Goal: Task Accomplishment & Management: Complete application form

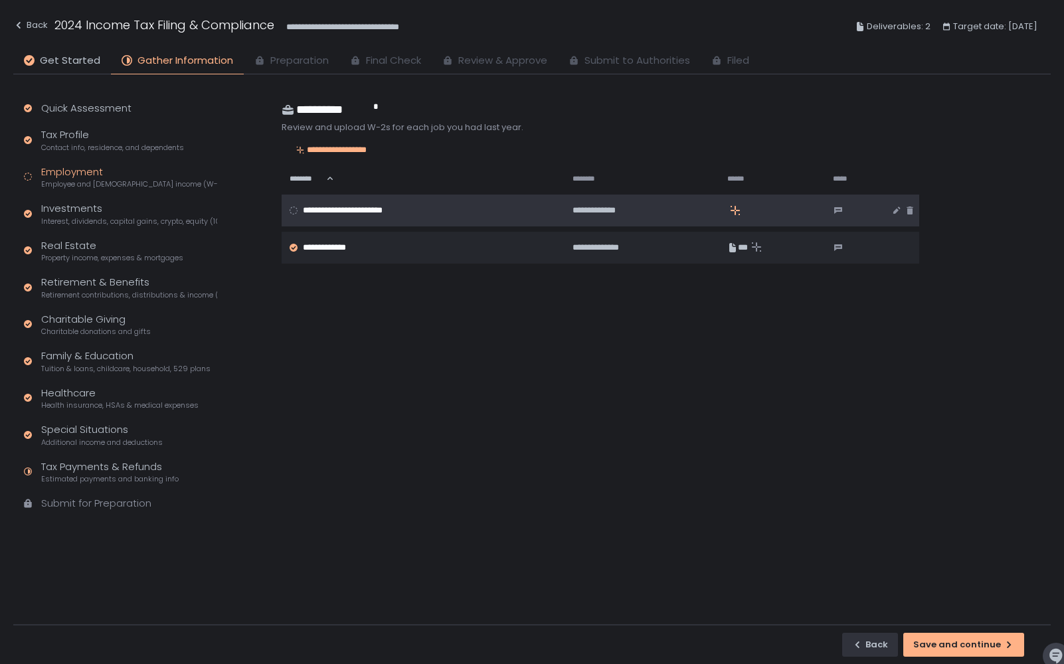
click at [377, 206] on span "**********" at bounding box center [356, 211] width 106 height 12
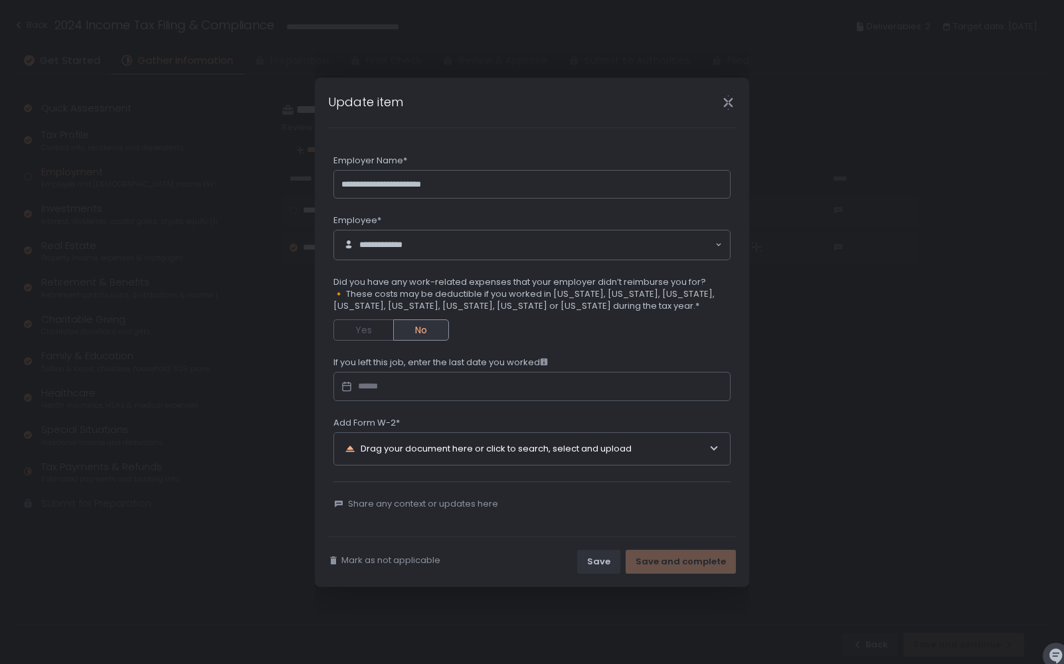
click at [409, 444] on div "Drag your document here or click to search, select and upload" at bounding box center [527, 449] width 364 height 32
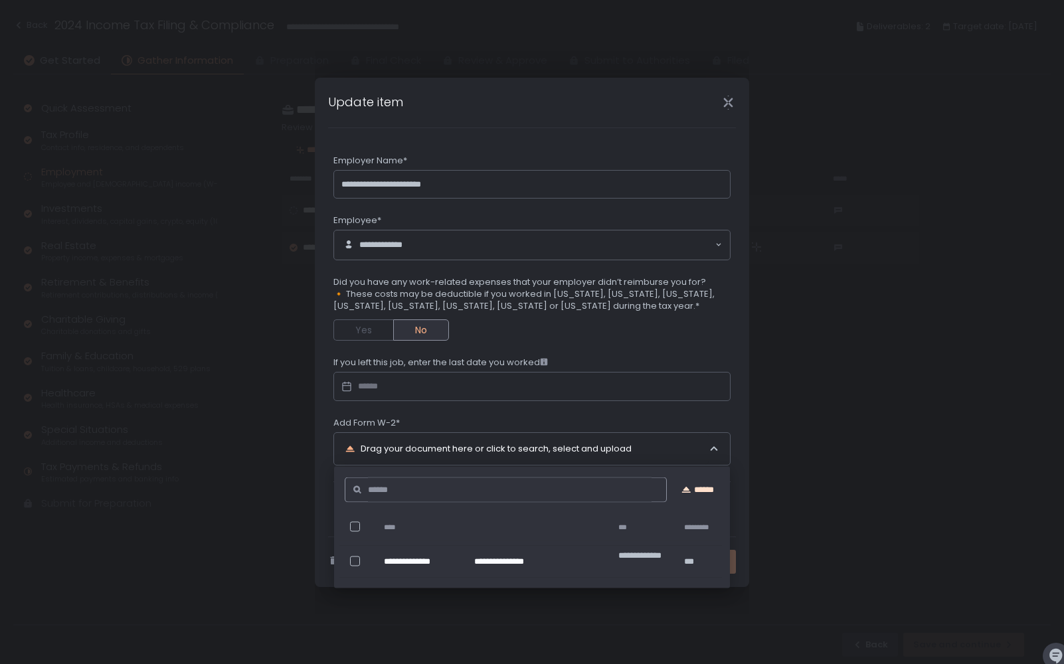
click at [685, 486] on icon "button" at bounding box center [686, 489] width 11 height 11
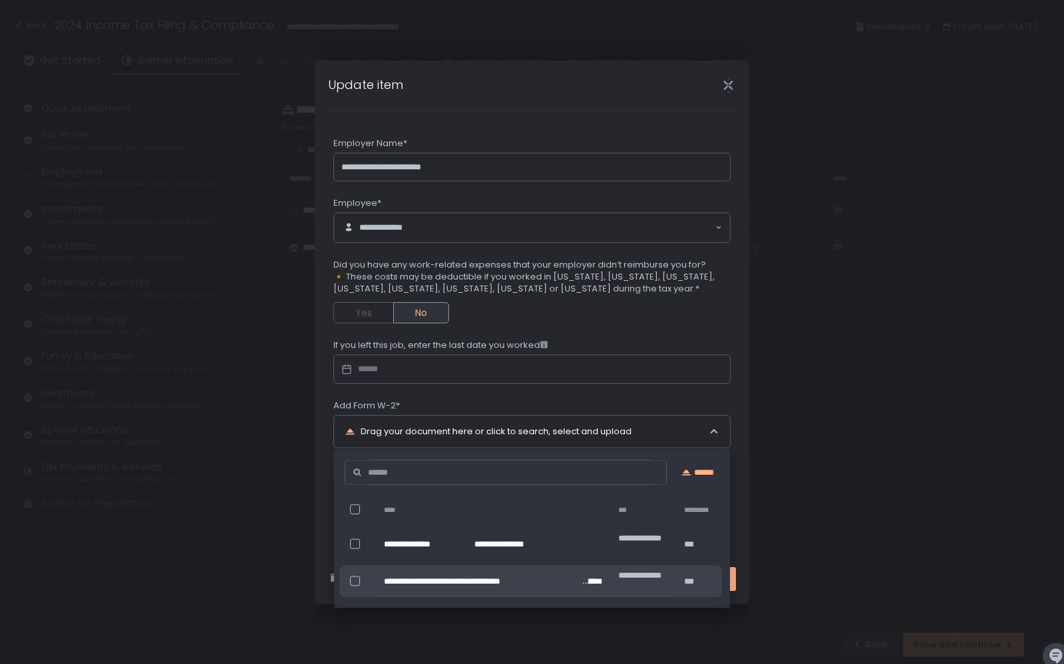
click at [880, 517] on div "**********" at bounding box center [532, 332] width 1064 height 664
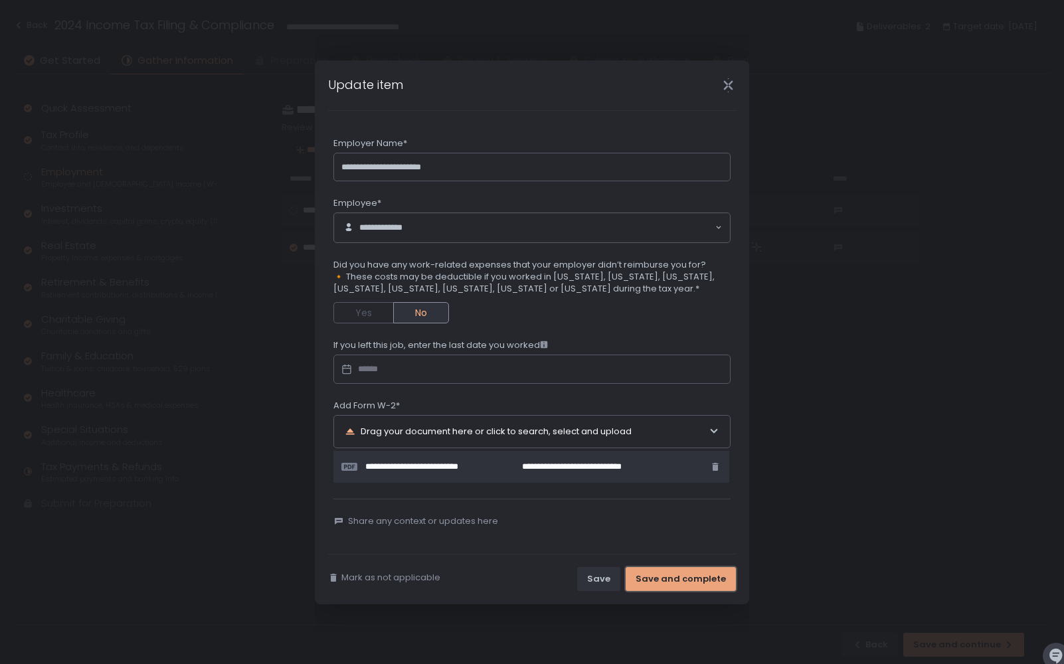
click at [700, 576] on div "Save and complete" at bounding box center [681, 579] width 90 height 12
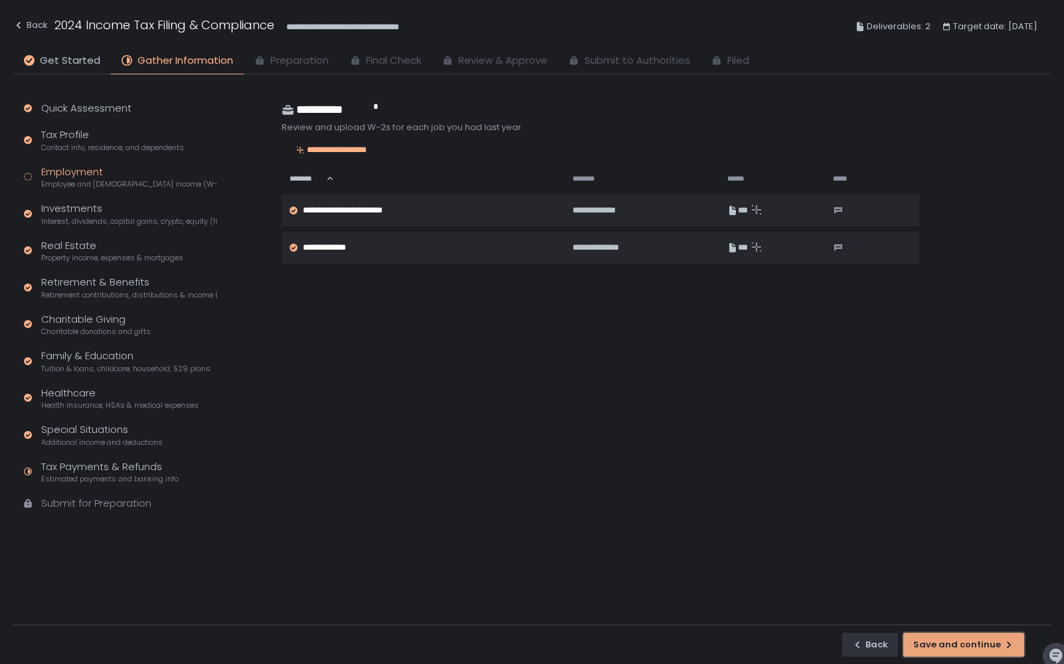
click at [974, 642] on div "Save and continue" at bounding box center [964, 645] width 101 height 12
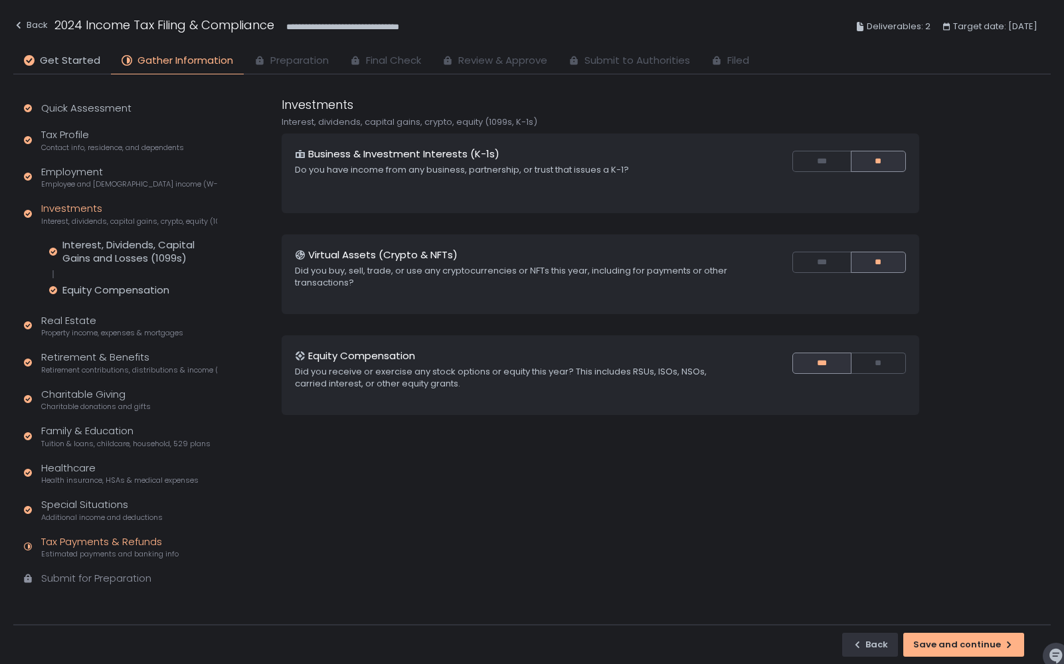
click at [129, 546] on div "Tax Payments & Refunds Estimated payments and banking info" at bounding box center [110, 547] width 138 height 25
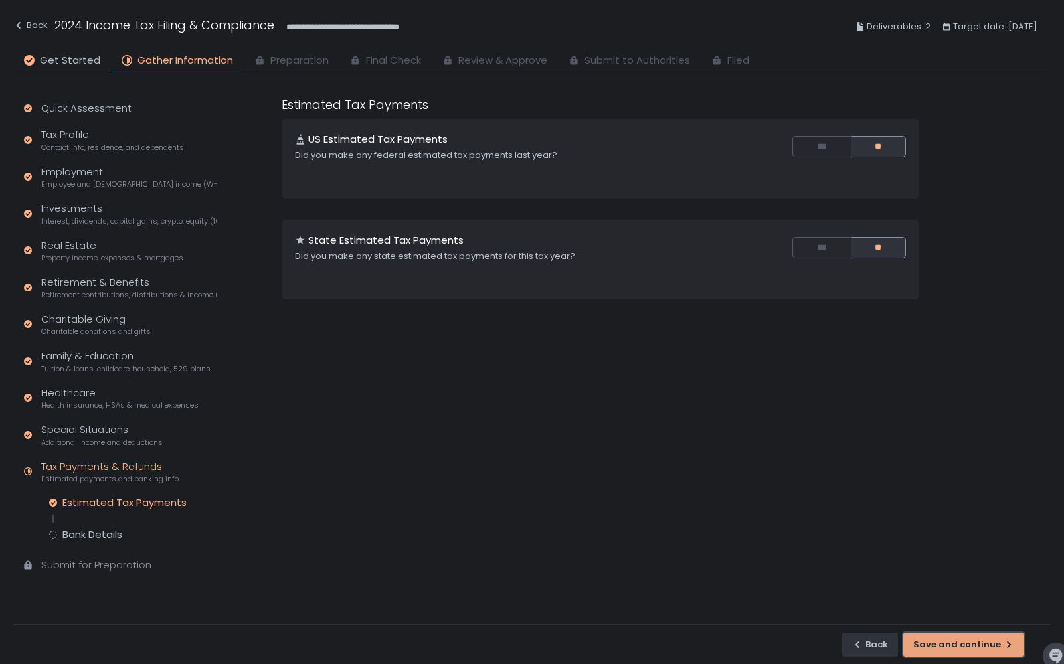
click at [933, 637] on button "Save and continue" at bounding box center [964, 645] width 121 height 24
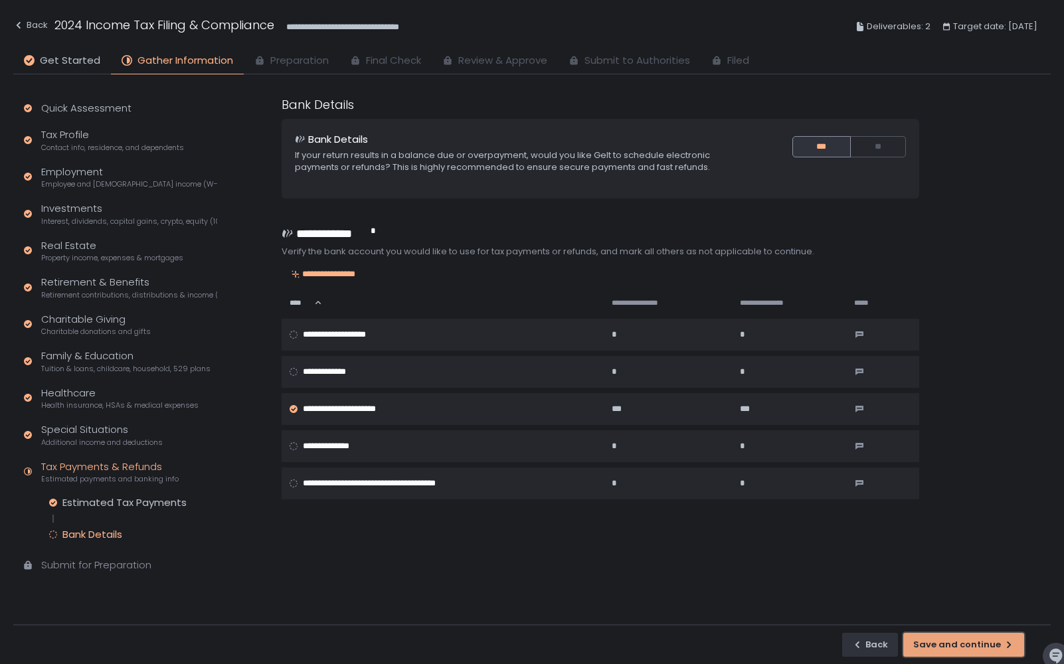
click at [934, 641] on div "Save and continue" at bounding box center [964, 645] width 101 height 12
click at [124, 539] on div "Bank Details" at bounding box center [133, 534] width 168 height 13
click at [99, 536] on div "Bank Details" at bounding box center [92, 534] width 60 height 13
click at [993, 642] on div "Save and continue" at bounding box center [964, 645] width 101 height 12
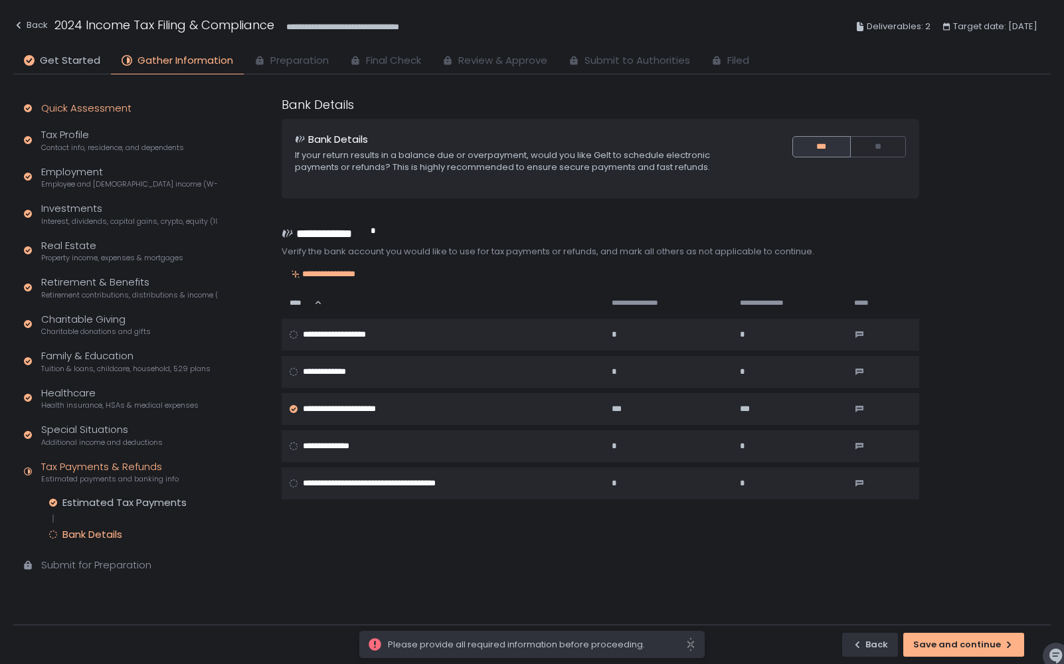
click at [117, 110] on div "Quick Assessment" at bounding box center [86, 108] width 90 height 15
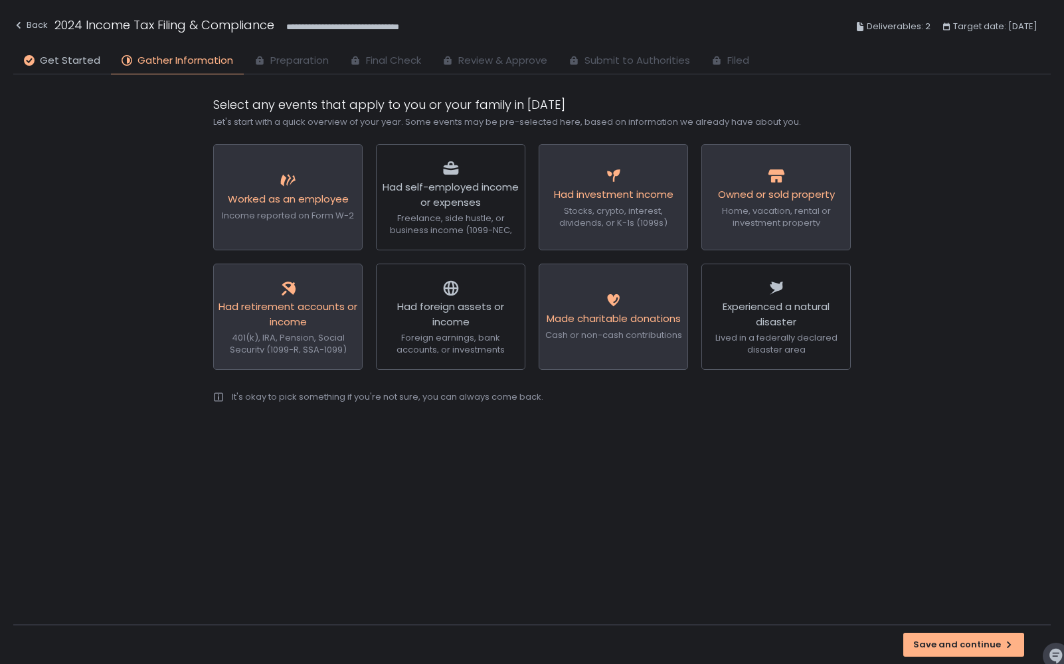
click at [76, 72] on li "Get Started" at bounding box center [62, 63] width 98 height 21
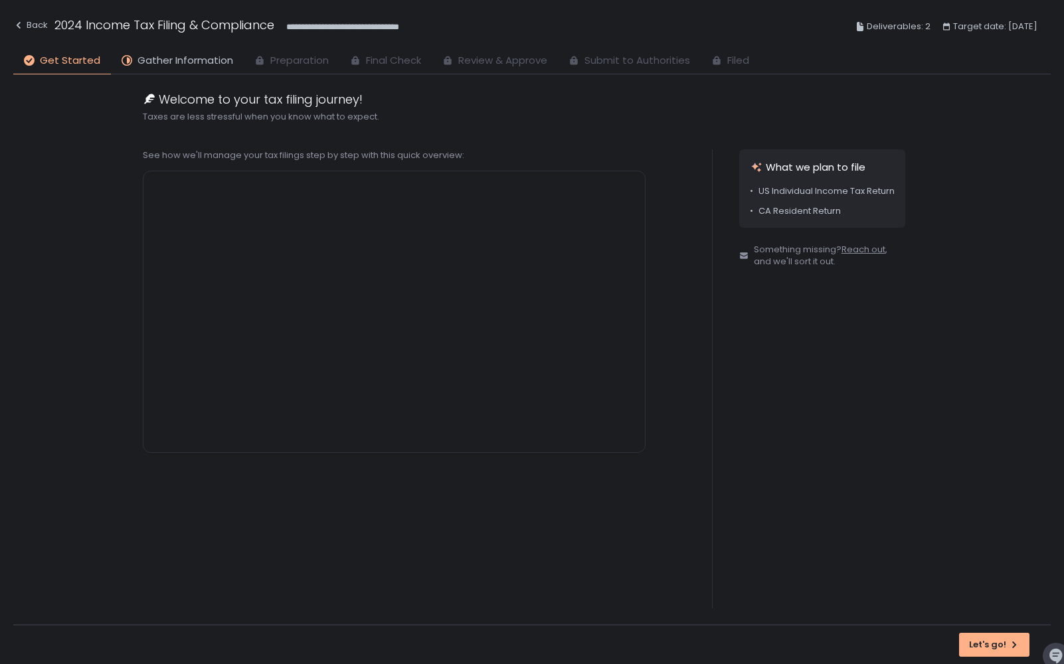
click at [127, 65] on icon at bounding box center [127, 60] width 11 height 11
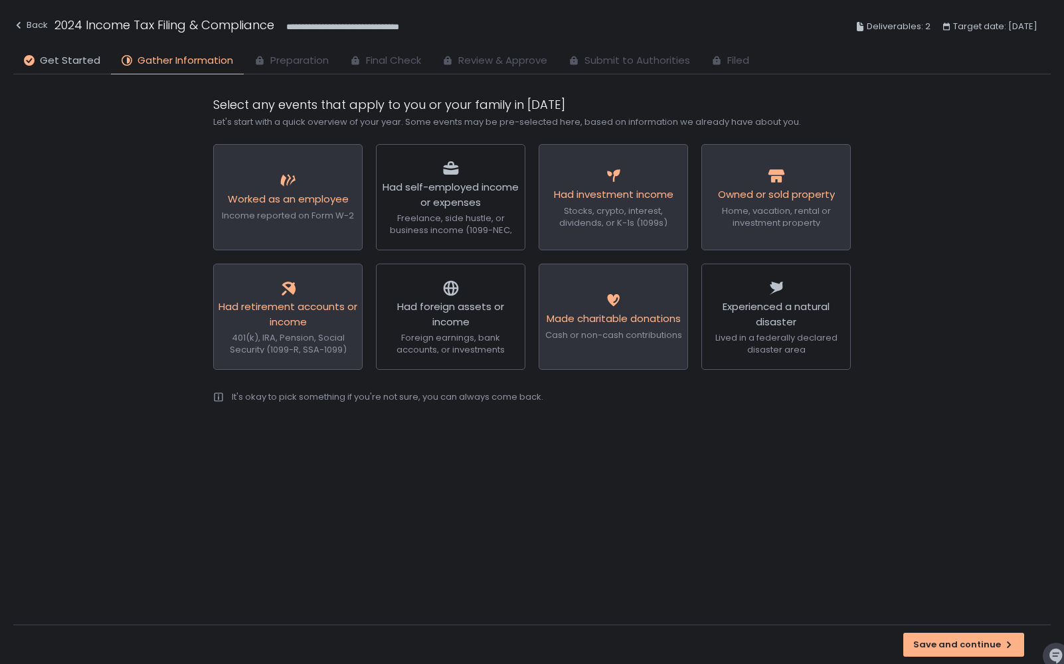
click at [278, 58] on span "Preparation" at bounding box center [299, 60] width 58 height 15
click at [96, 58] on li "Get Started" at bounding box center [62, 63] width 98 height 21
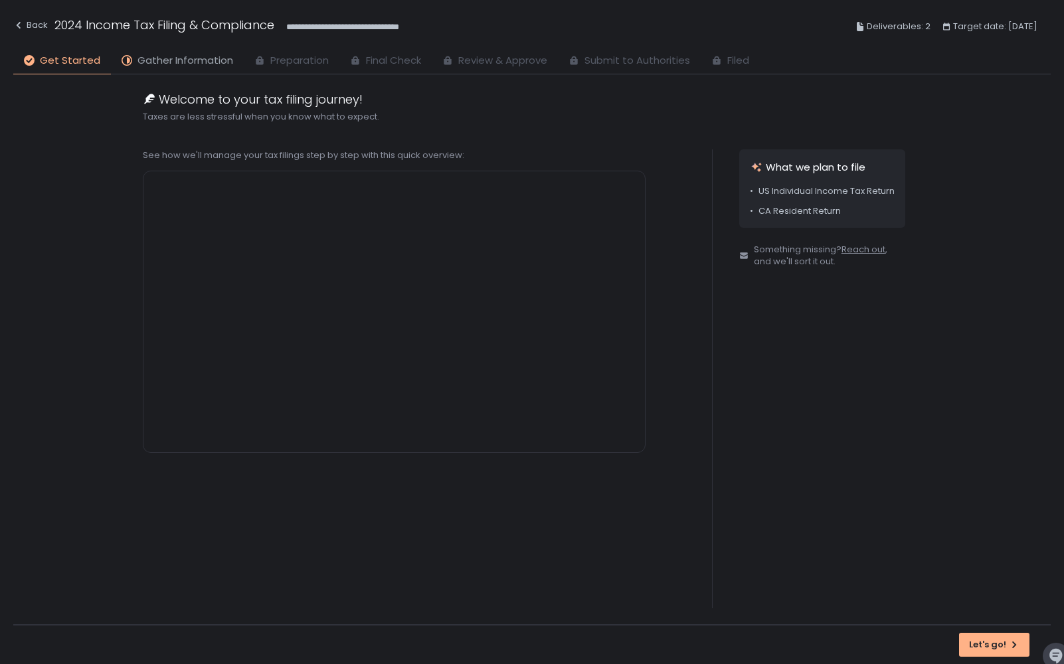
click at [173, 56] on span "Gather Information" at bounding box center [186, 60] width 96 height 15
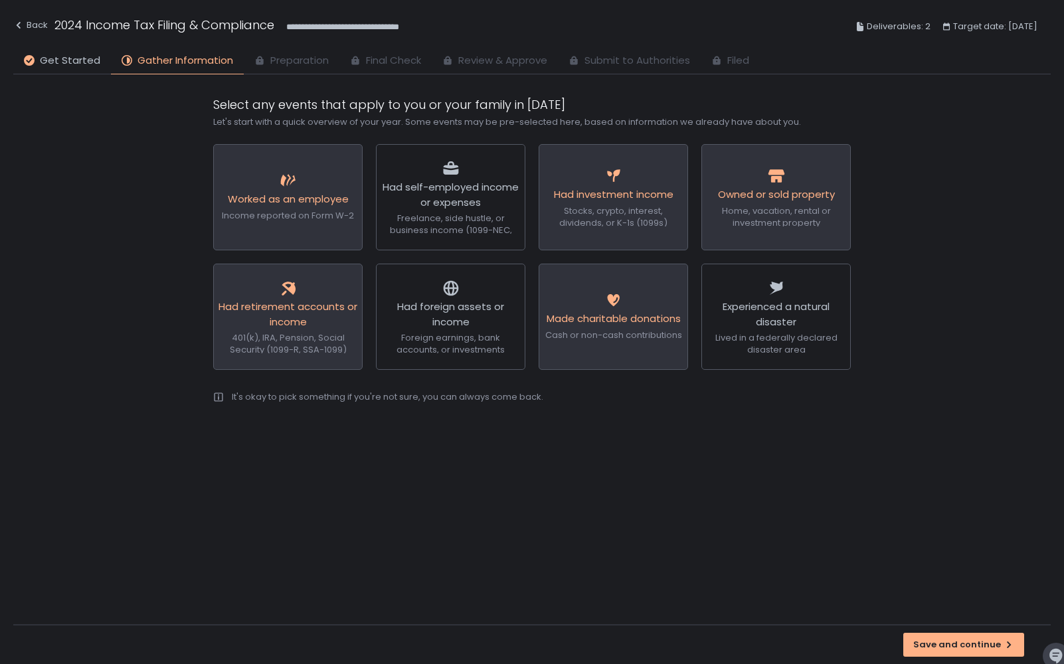
click at [274, 58] on span "Preparation" at bounding box center [299, 60] width 58 height 15
click at [301, 63] on span "Preparation" at bounding box center [299, 60] width 58 height 15
click at [353, 63] on icon at bounding box center [354, 60] width 7 height 9
click at [978, 651] on button "Save and continue" at bounding box center [964, 645] width 121 height 24
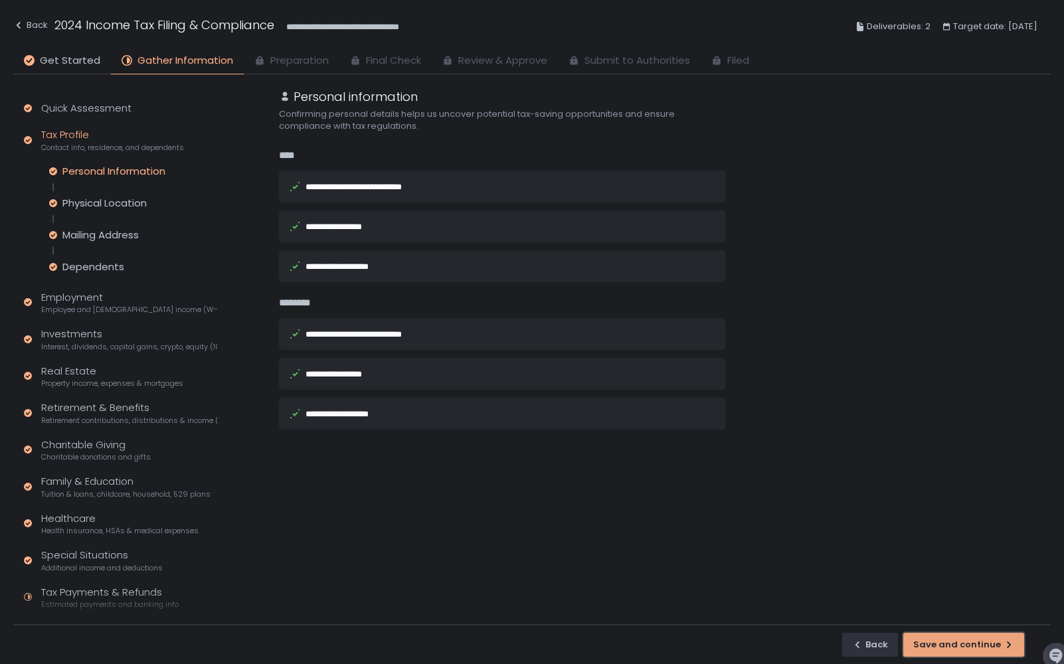
click at [978, 651] on button "Save and continue" at bounding box center [964, 645] width 121 height 24
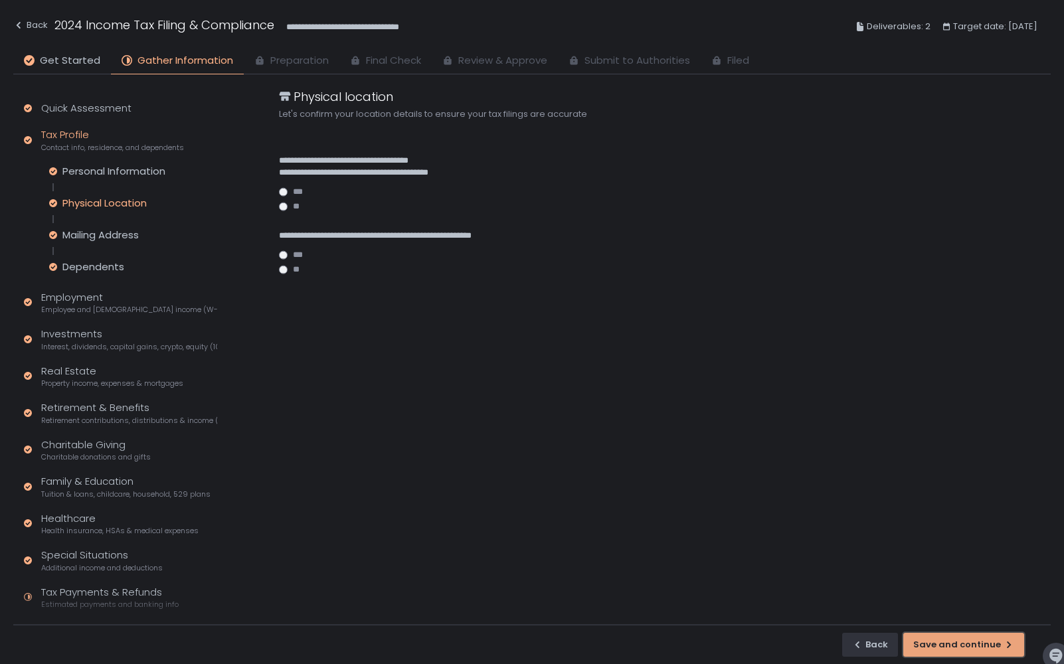
click at [972, 640] on div "Save and continue" at bounding box center [964, 645] width 101 height 12
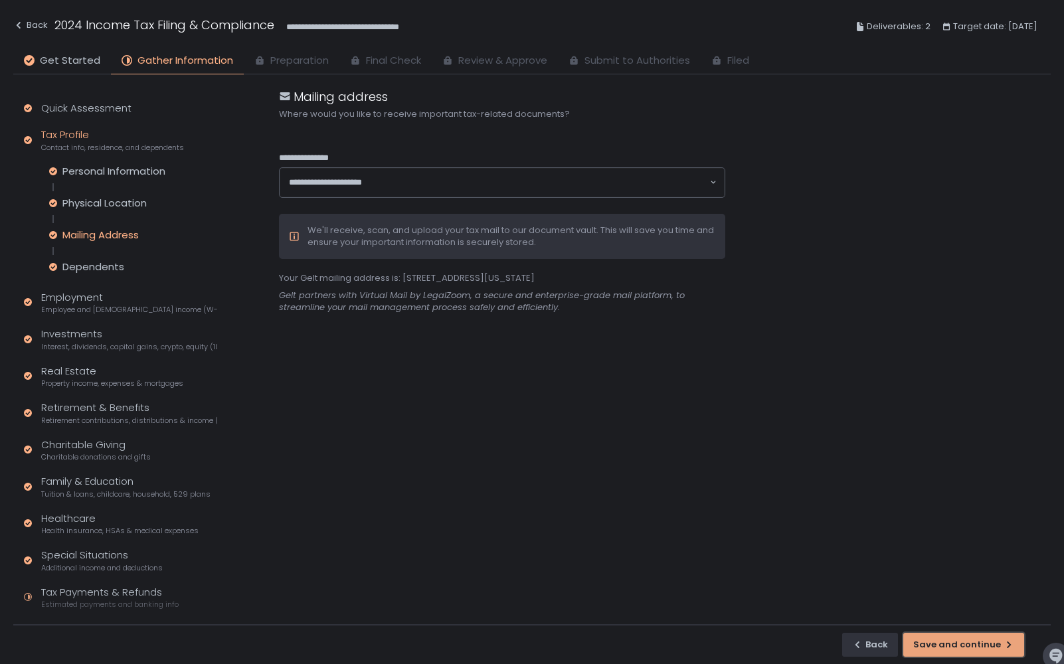
click at [972, 640] on div "Save and continue" at bounding box center [964, 645] width 101 height 12
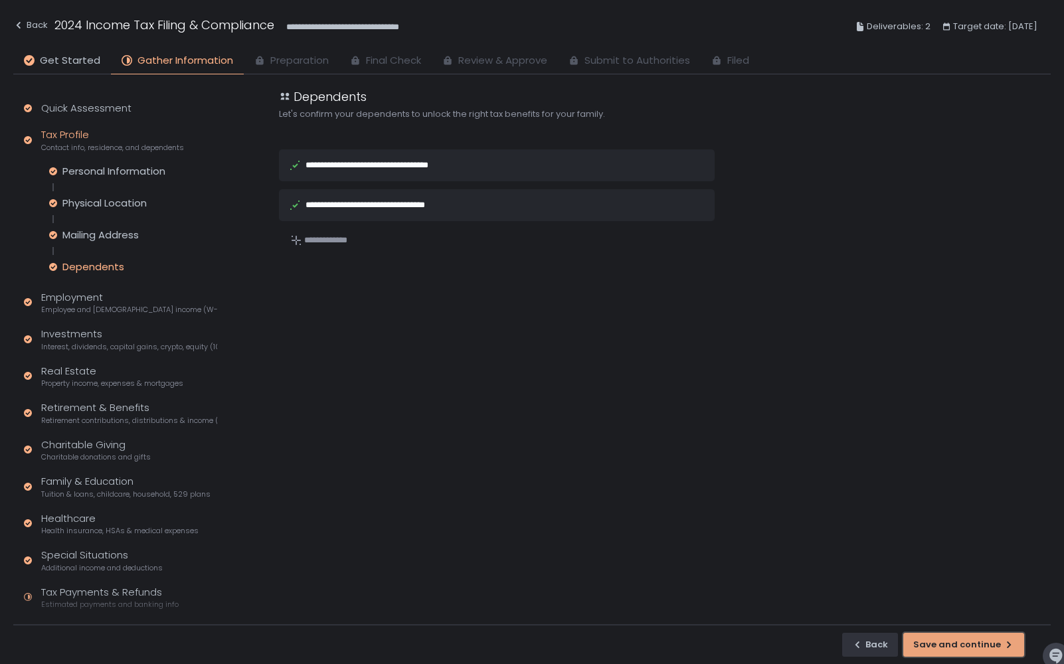
click at [972, 640] on div "Save and continue" at bounding box center [964, 645] width 101 height 12
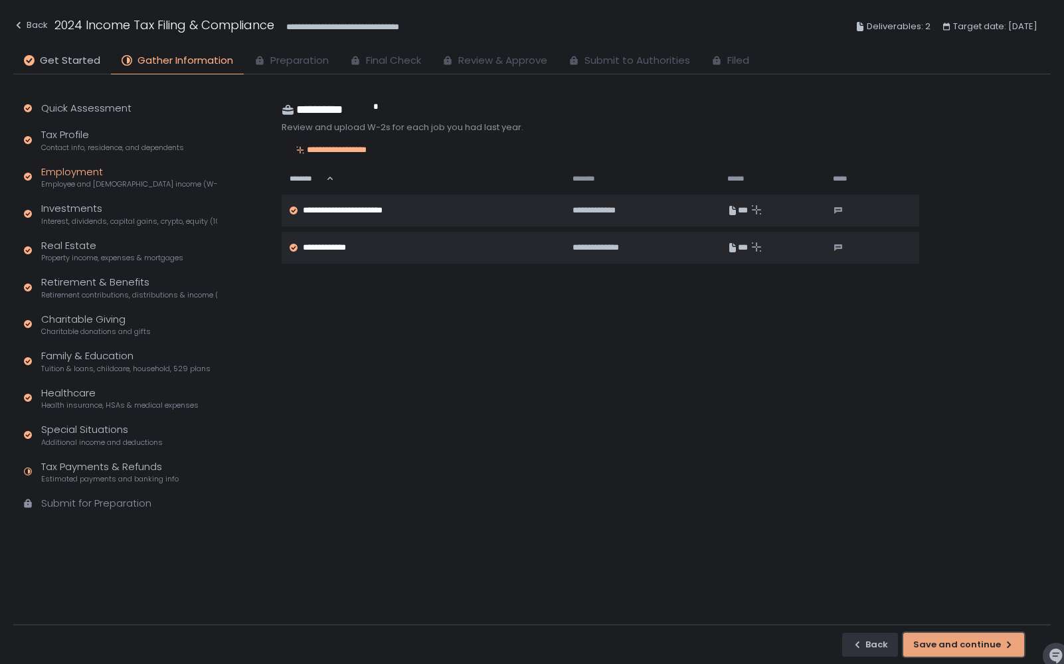
click at [972, 640] on div "Save and continue" at bounding box center [964, 645] width 101 height 12
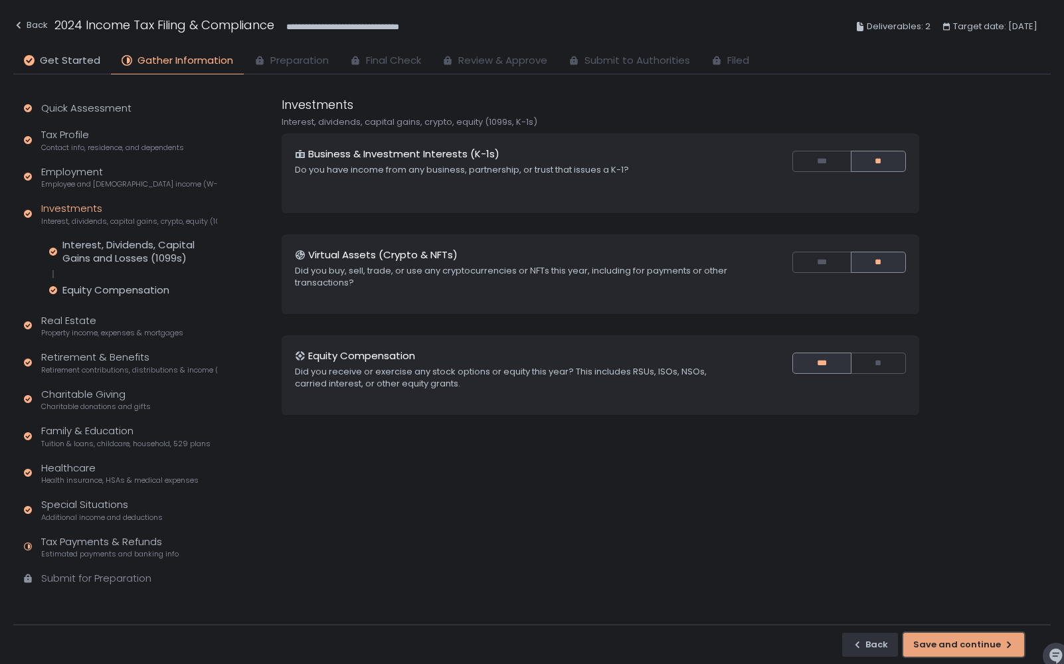
click at [972, 640] on div "Save and continue" at bounding box center [964, 645] width 101 height 12
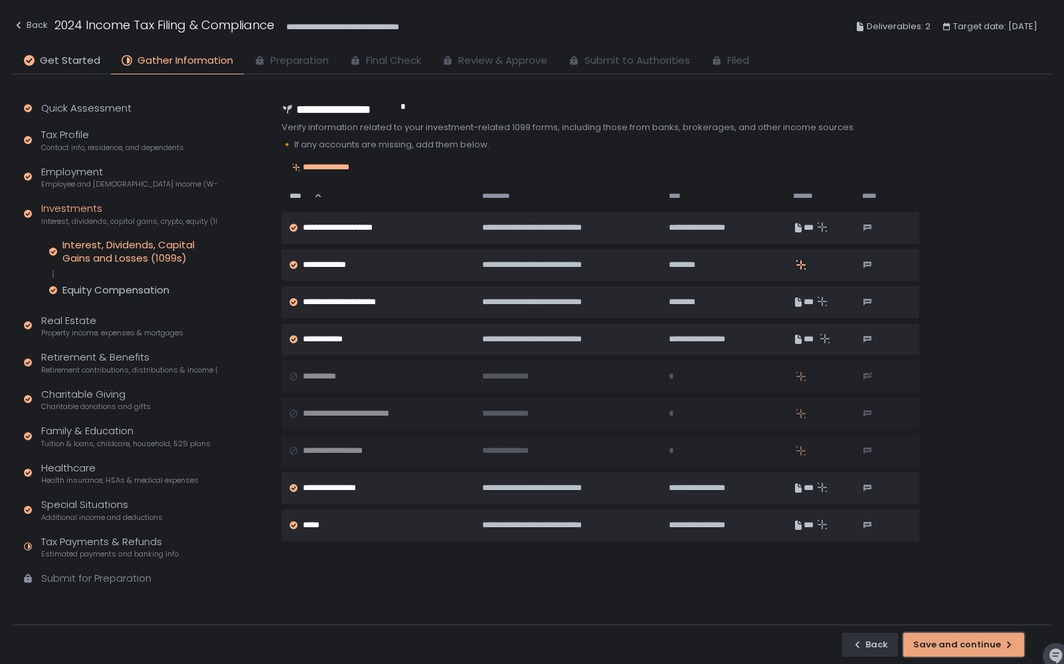
click at [972, 640] on div "Save and continue" at bounding box center [964, 645] width 101 height 12
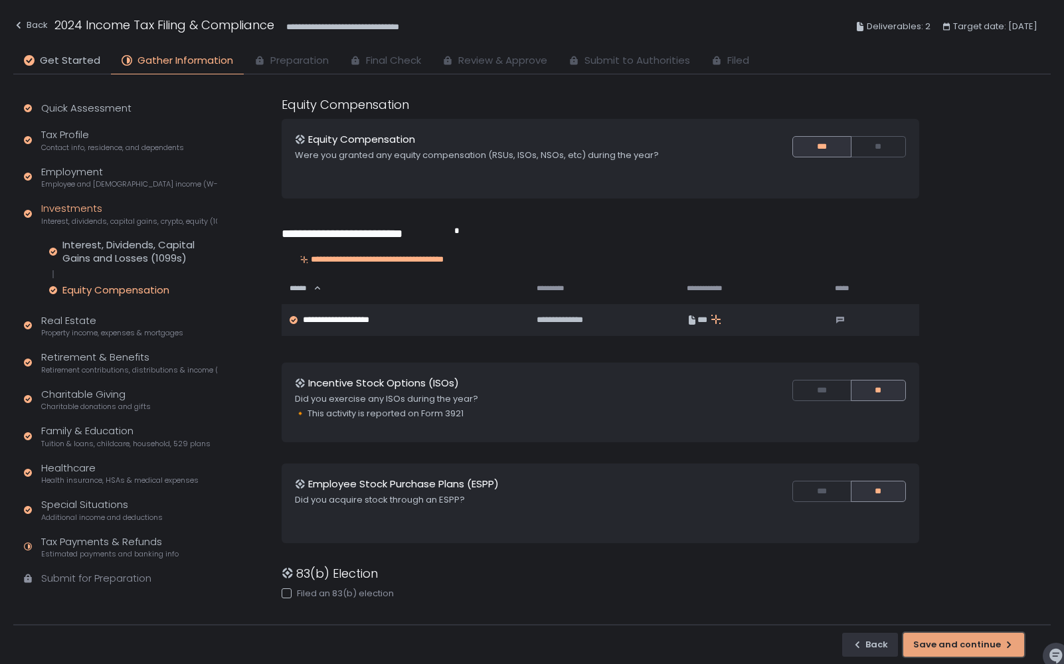
click at [971, 640] on div "Save and continue" at bounding box center [964, 645] width 101 height 12
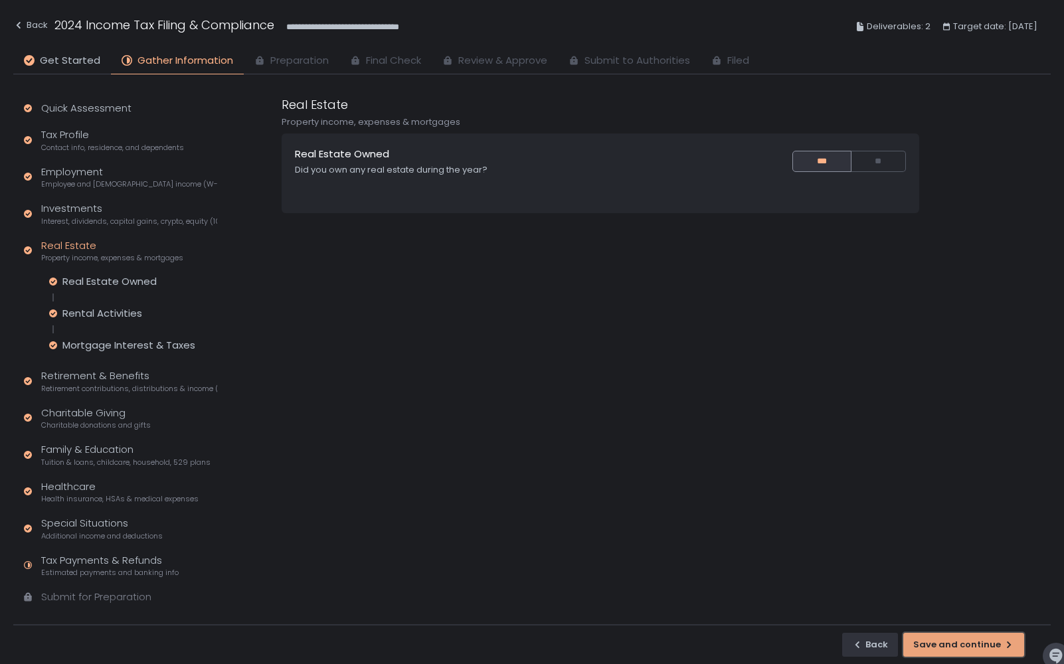
click at [971, 640] on div "Save and continue" at bounding box center [964, 645] width 101 height 12
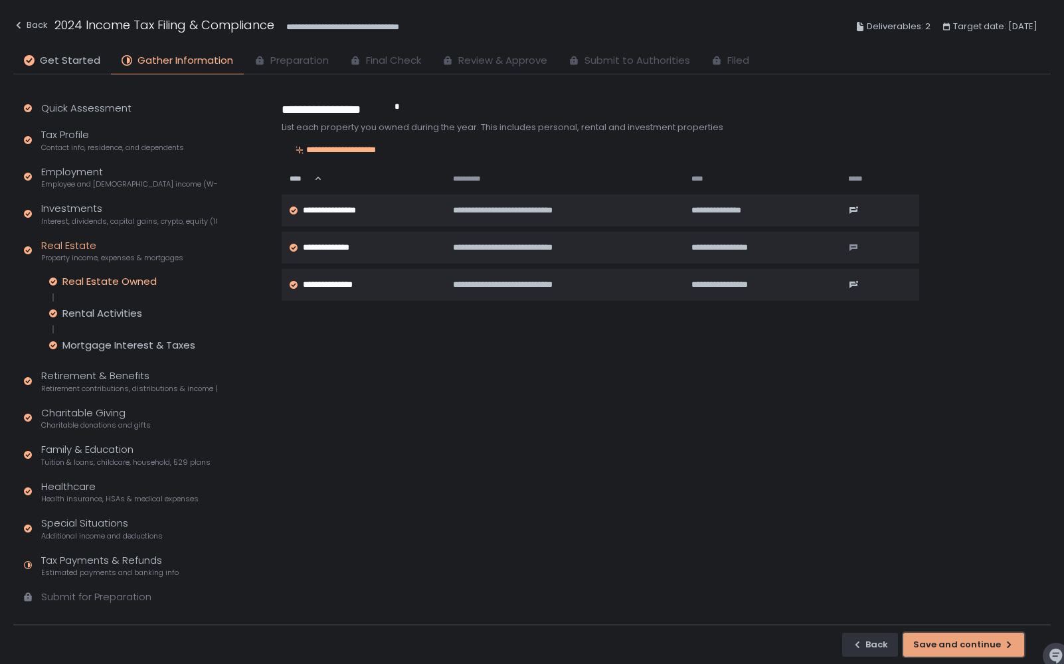
click at [971, 640] on div "Save and continue" at bounding box center [964, 645] width 101 height 12
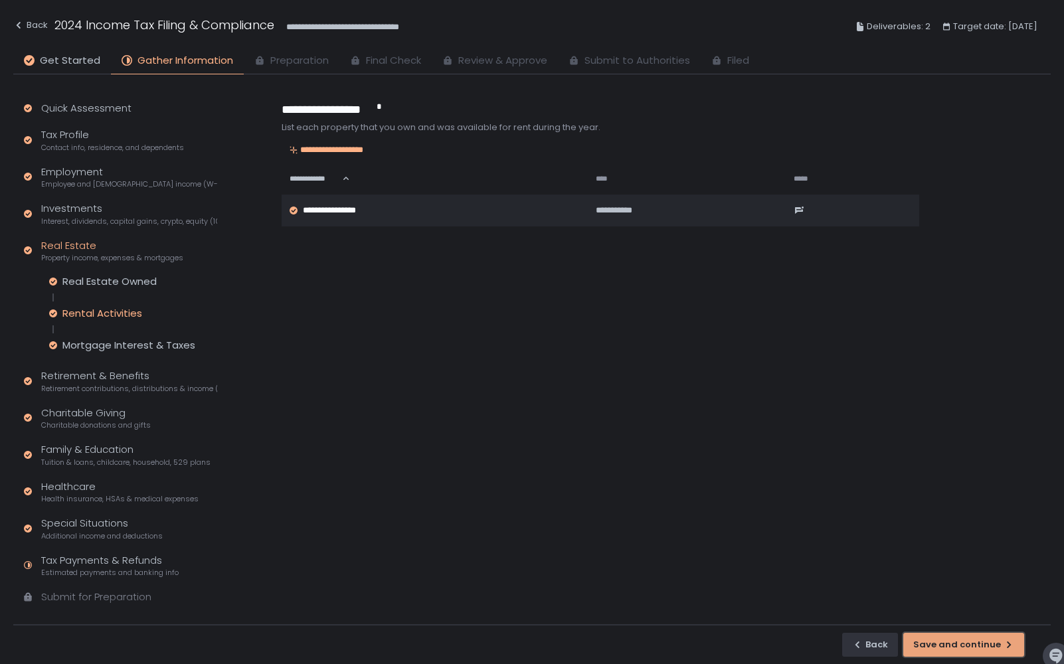
click at [971, 640] on div "Save and continue" at bounding box center [964, 645] width 101 height 12
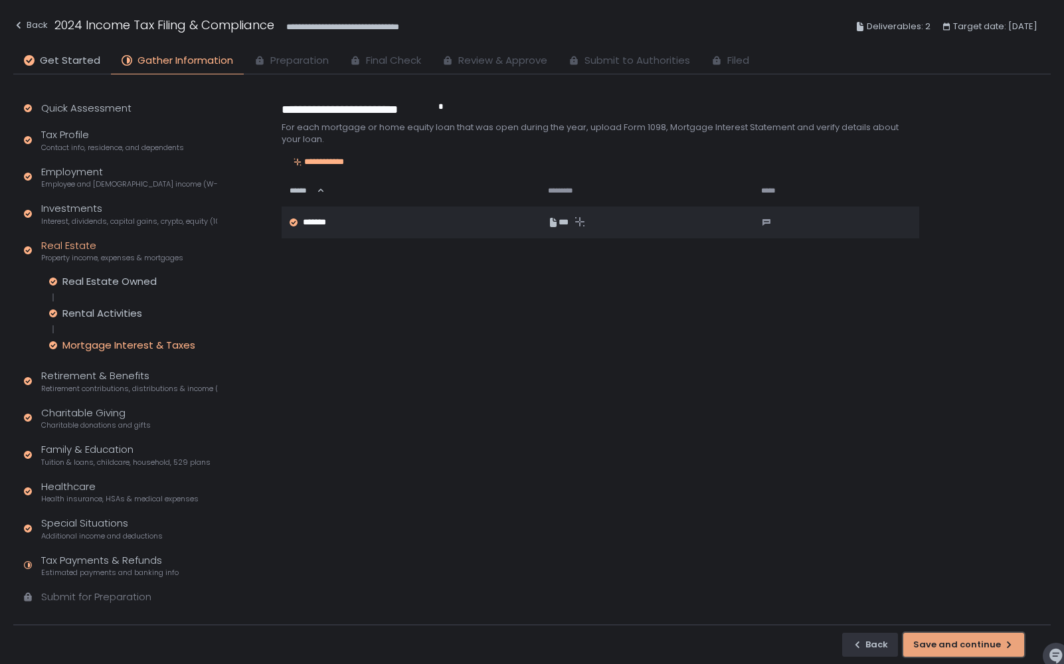
click at [971, 640] on div "Save and continue" at bounding box center [964, 645] width 101 height 12
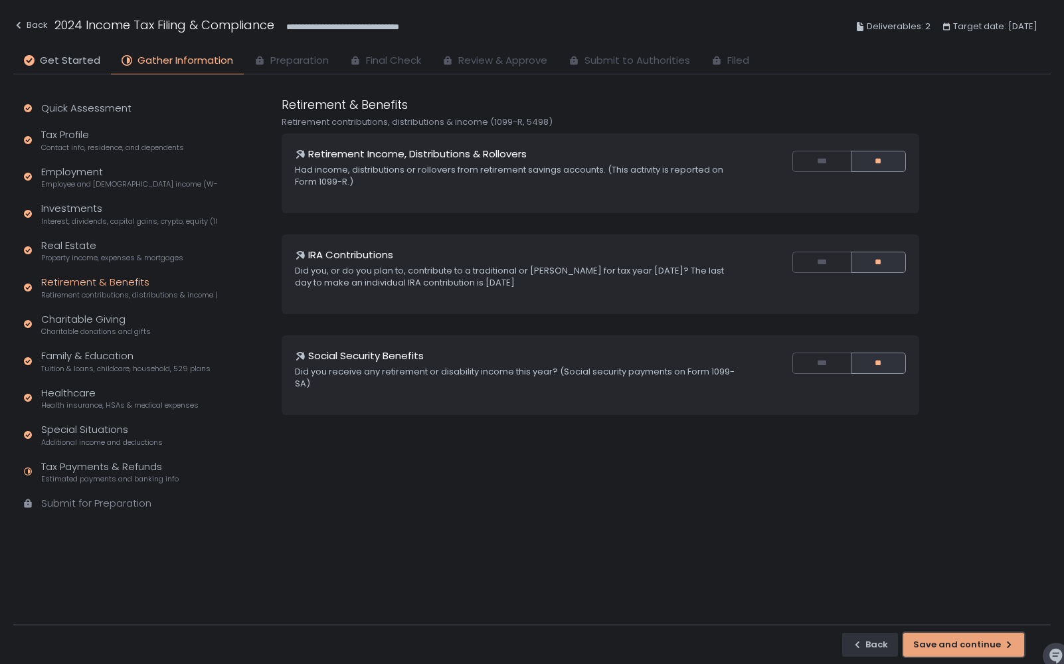
click at [971, 640] on div "Save and continue" at bounding box center [964, 645] width 101 height 12
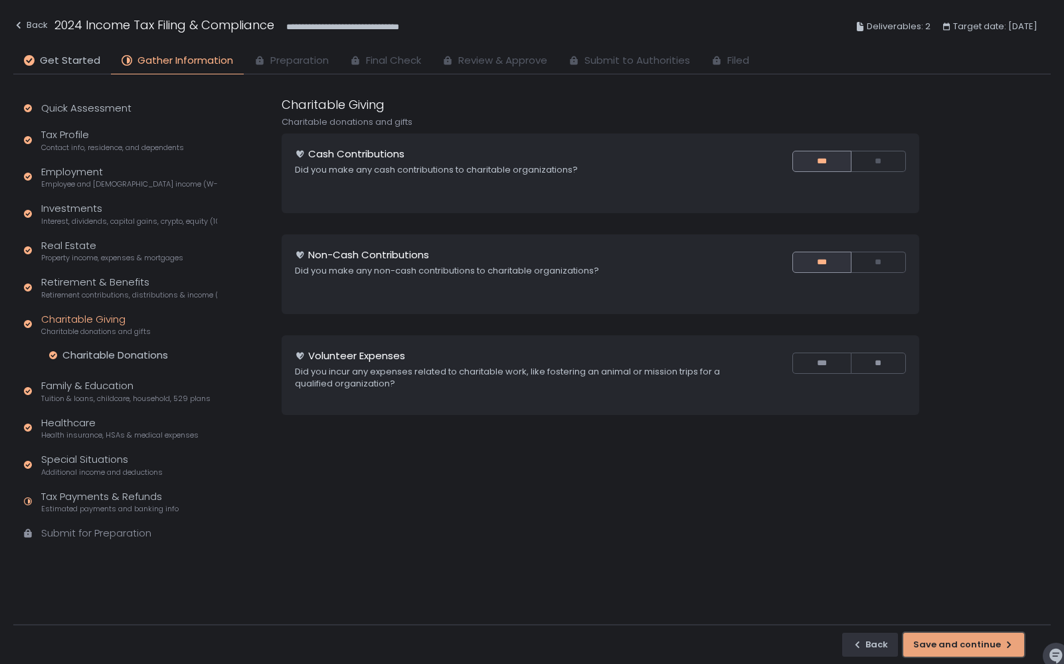
click at [971, 640] on div "Save and continue" at bounding box center [964, 645] width 101 height 12
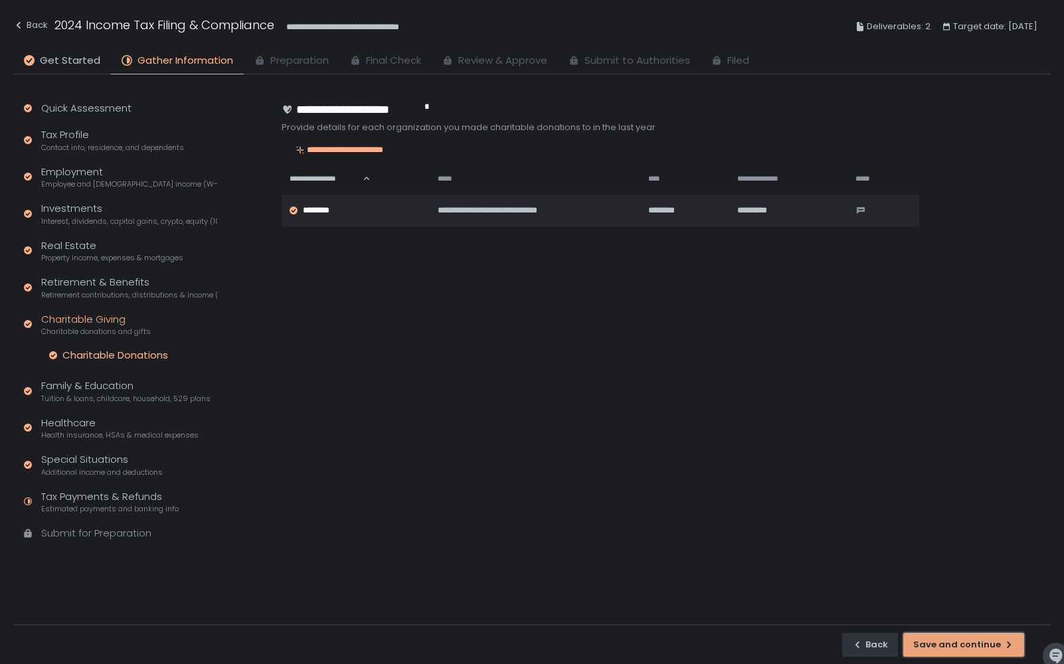
click at [971, 640] on div "Save and continue" at bounding box center [964, 645] width 101 height 12
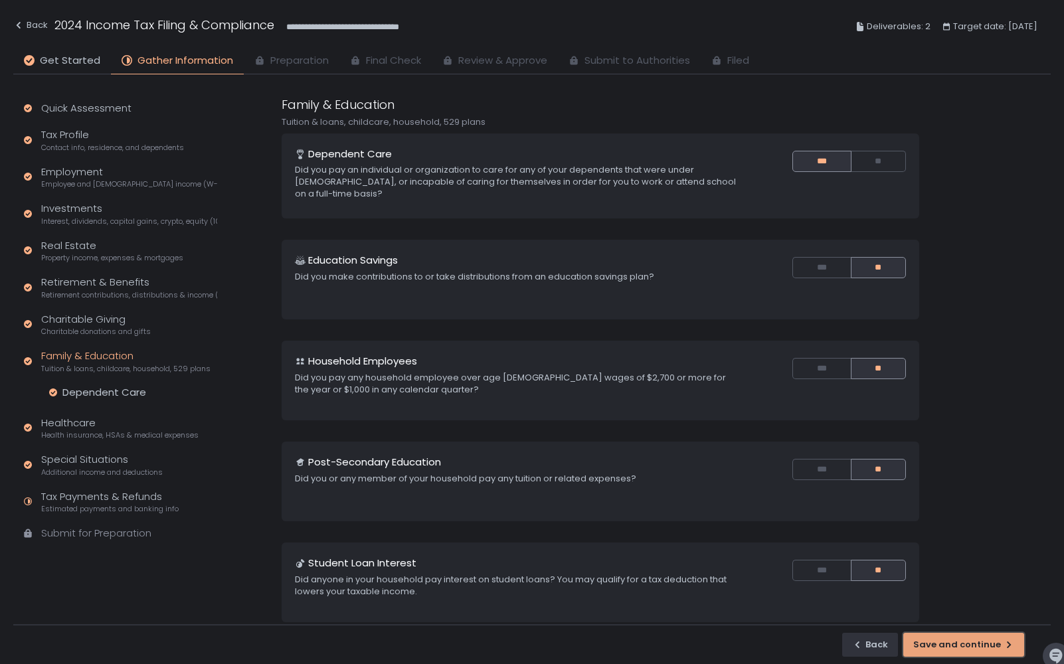
click at [971, 640] on div "Save and continue" at bounding box center [964, 645] width 101 height 12
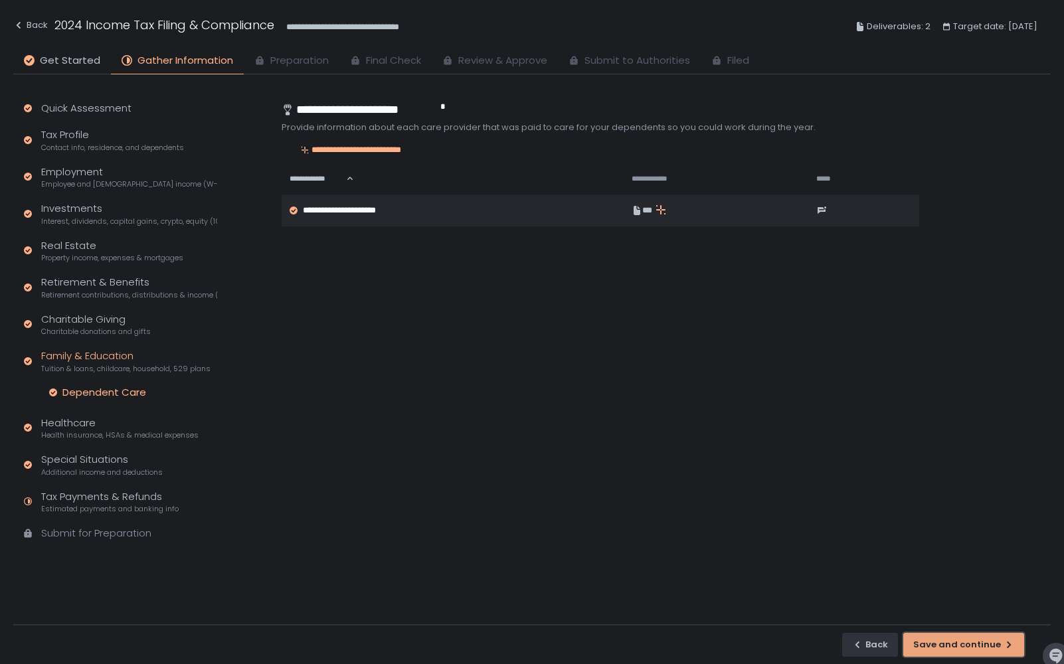
click at [971, 640] on div "Save and continue" at bounding box center [964, 645] width 101 height 12
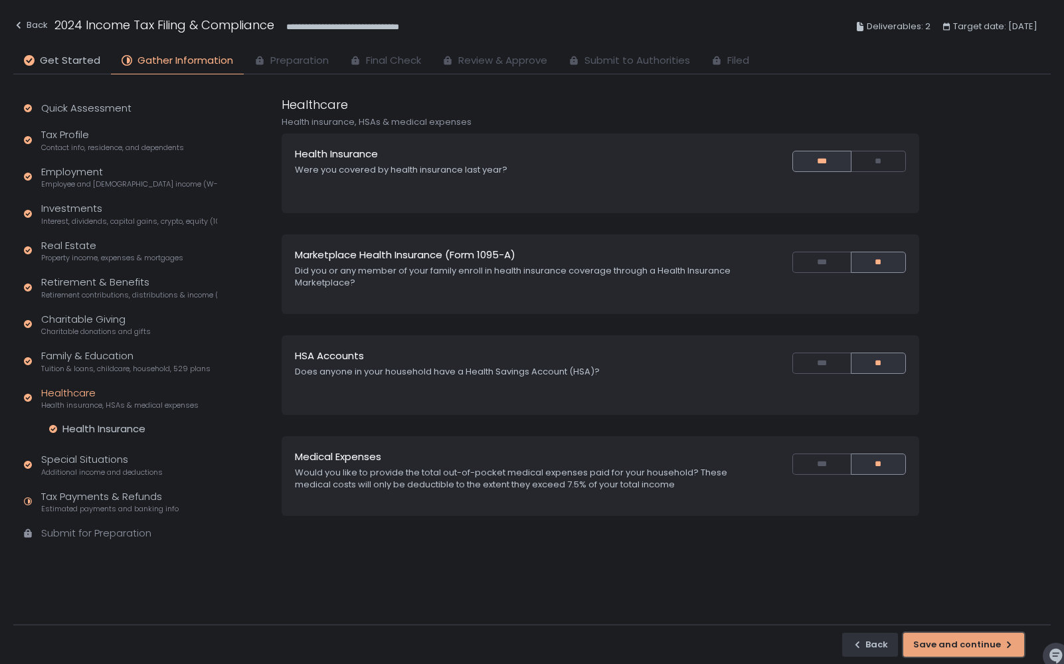
click at [971, 640] on div "Save and continue" at bounding box center [964, 645] width 101 height 12
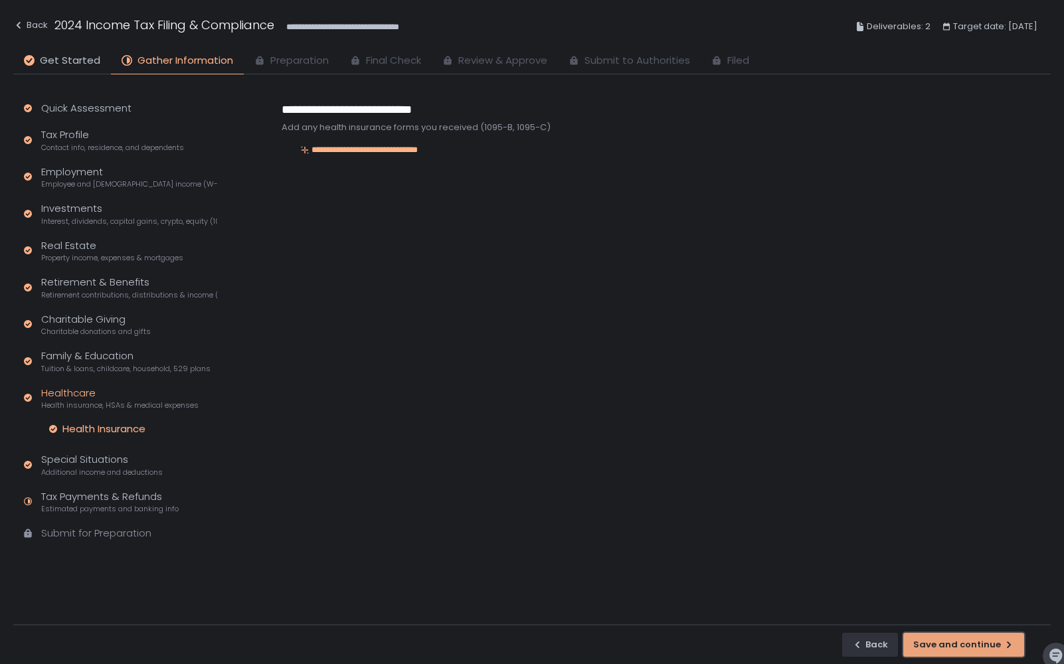
click at [971, 640] on div "Save and continue" at bounding box center [964, 645] width 101 height 12
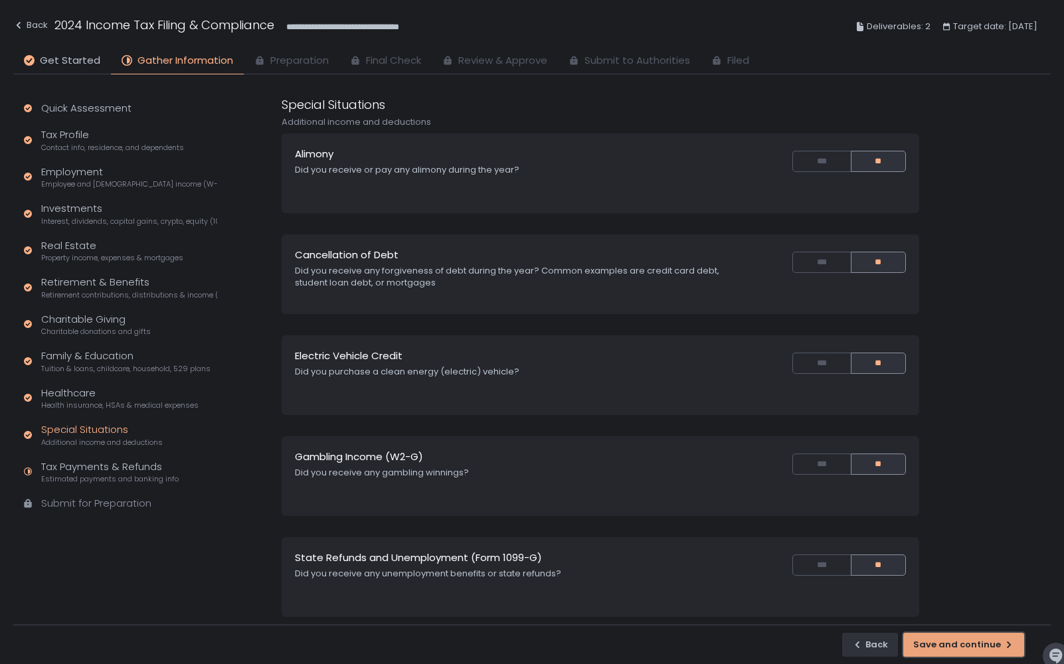
click at [971, 640] on div "Save and continue" at bounding box center [964, 645] width 101 height 12
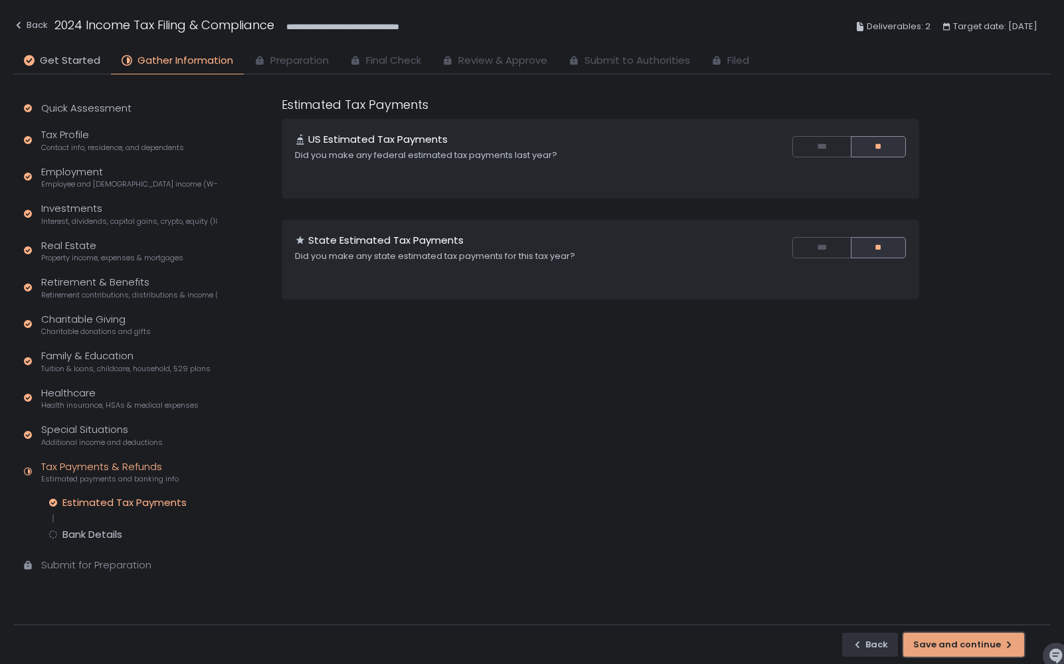
click at [971, 640] on div "Save and continue" at bounding box center [964, 645] width 101 height 12
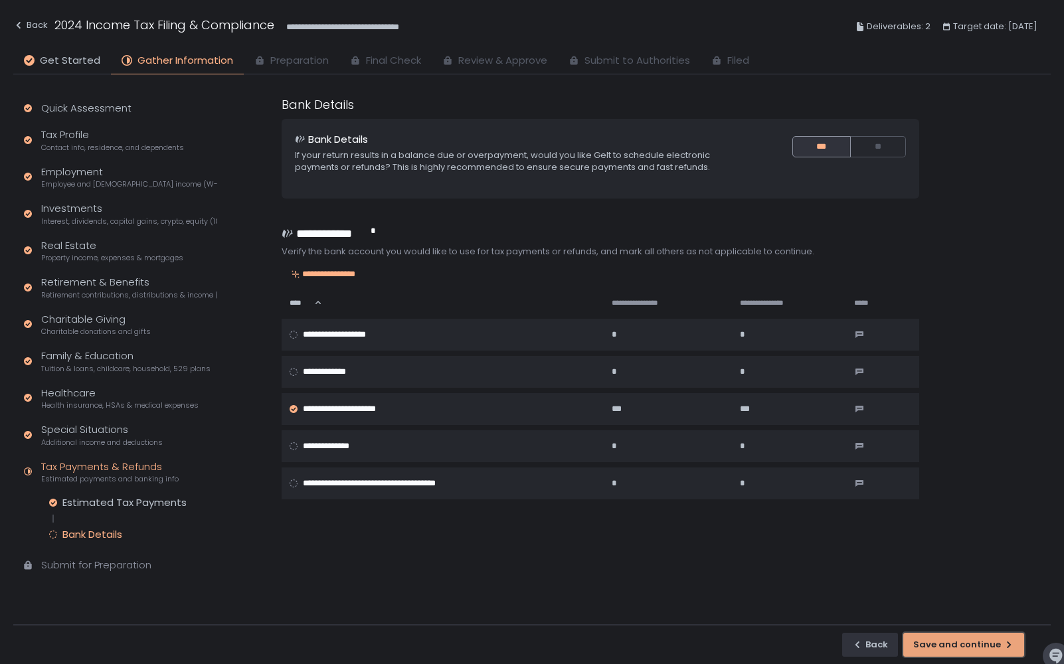
click at [971, 640] on div "Save and continue" at bounding box center [964, 645] width 101 height 12
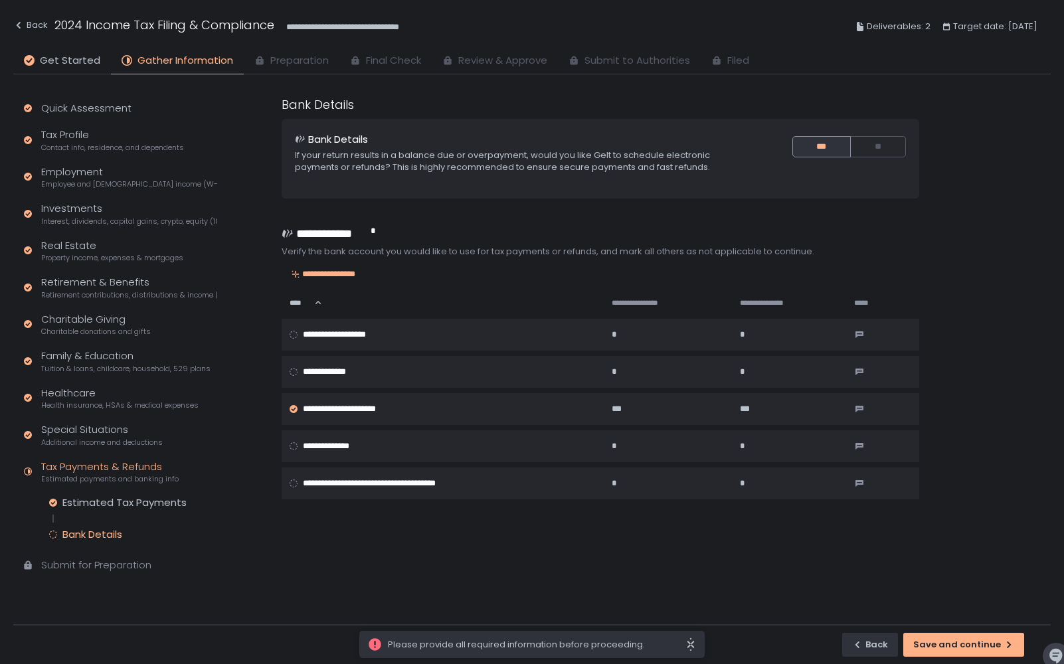
click at [688, 644] on icon "close" at bounding box center [691, 645] width 11 height 14
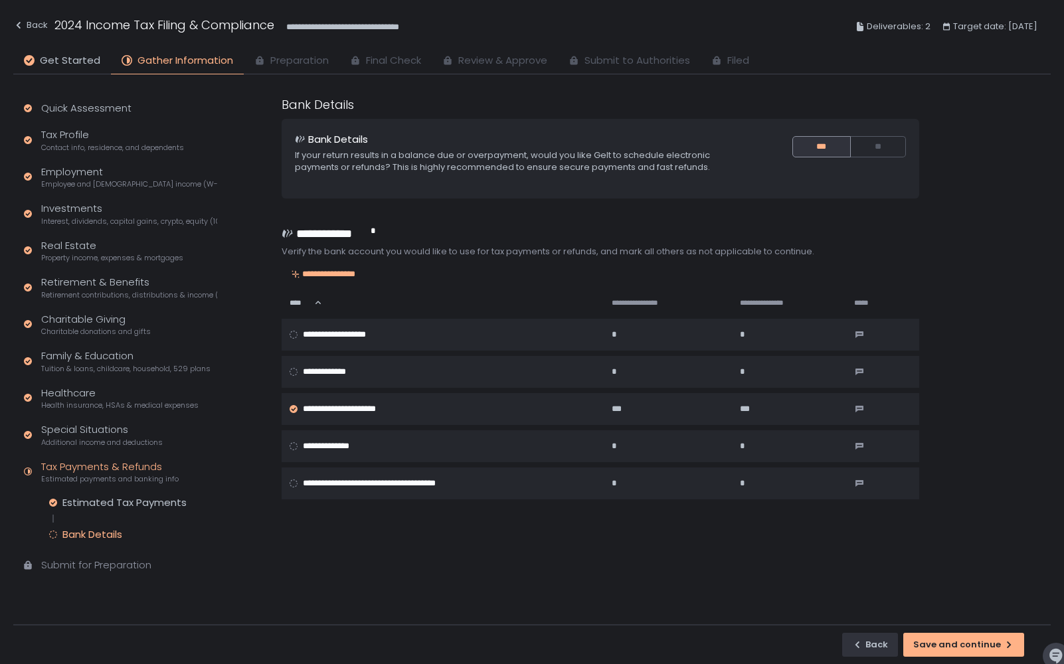
scroll to position [13, 0]
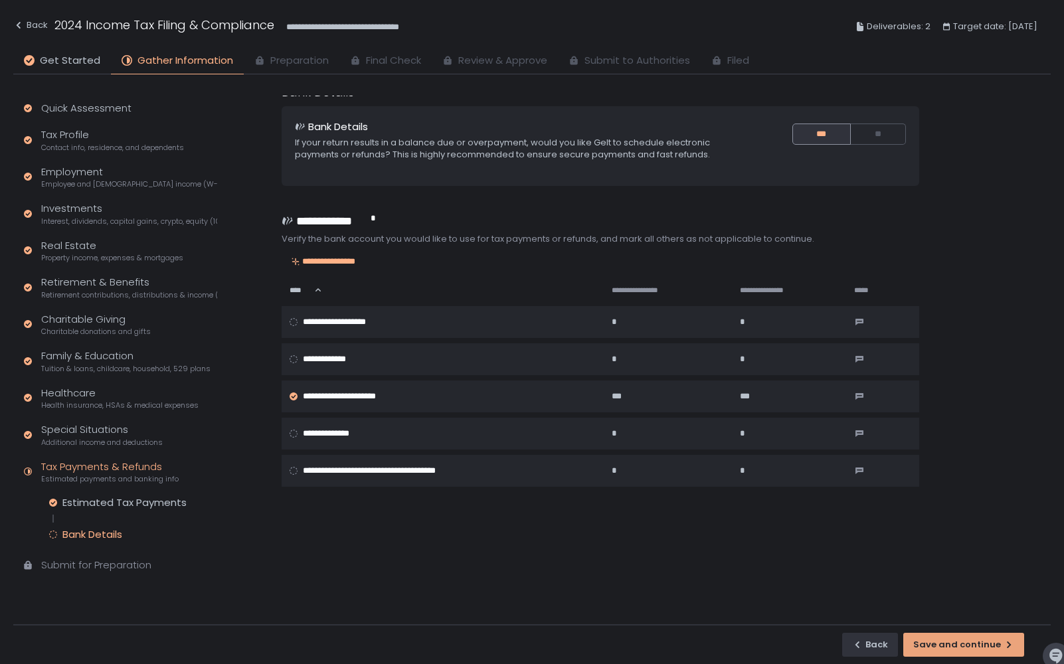
click at [1011, 645] on icon "button" at bounding box center [1009, 645] width 4 height 7
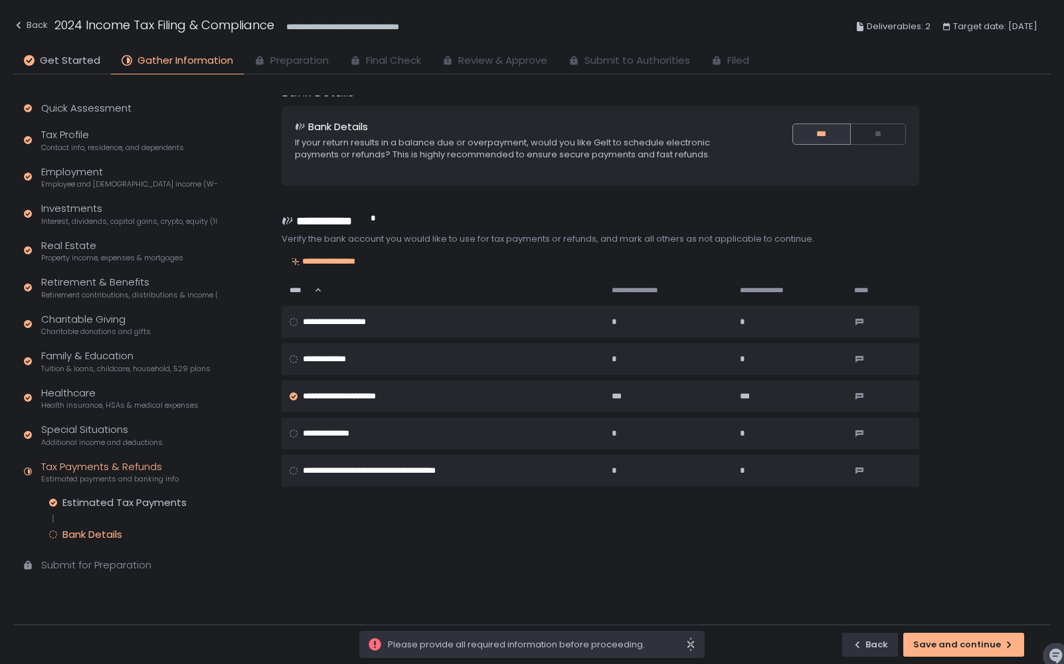
click at [623, 647] on span "Please provide all required information before proceeding." at bounding box center [537, 645] width 298 height 12
click at [688, 642] on icon "close" at bounding box center [691, 645] width 11 height 14
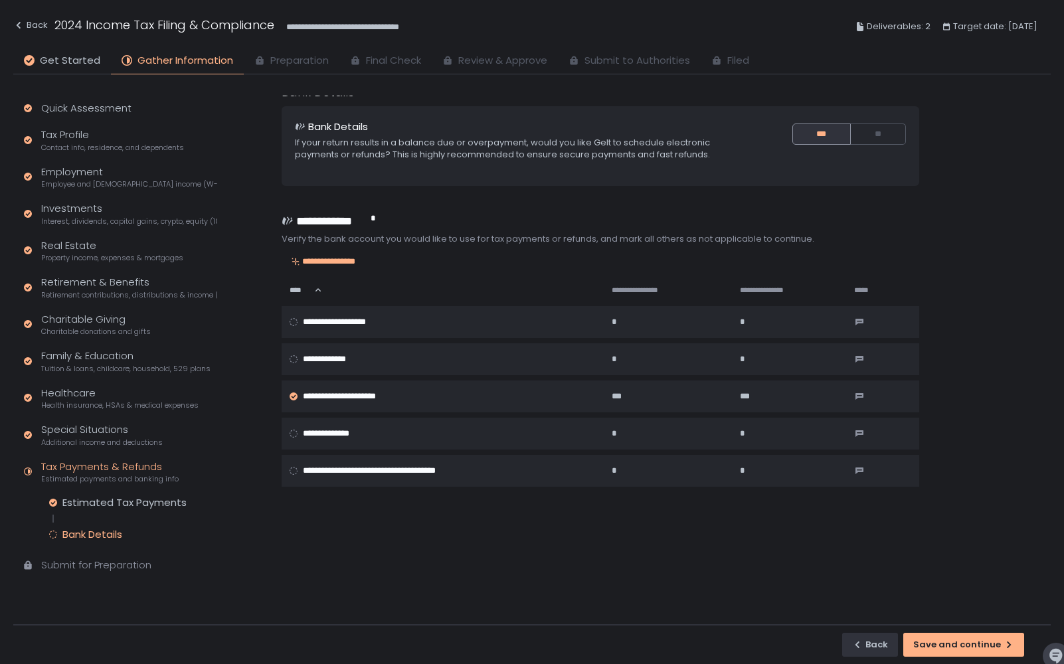
click at [87, 569] on div "Submit for Preparation" at bounding box center [96, 565] width 110 height 15
click at [94, 508] on div "Estimated Tax Payments" at bounding box center [124, 502] width 124 height 13
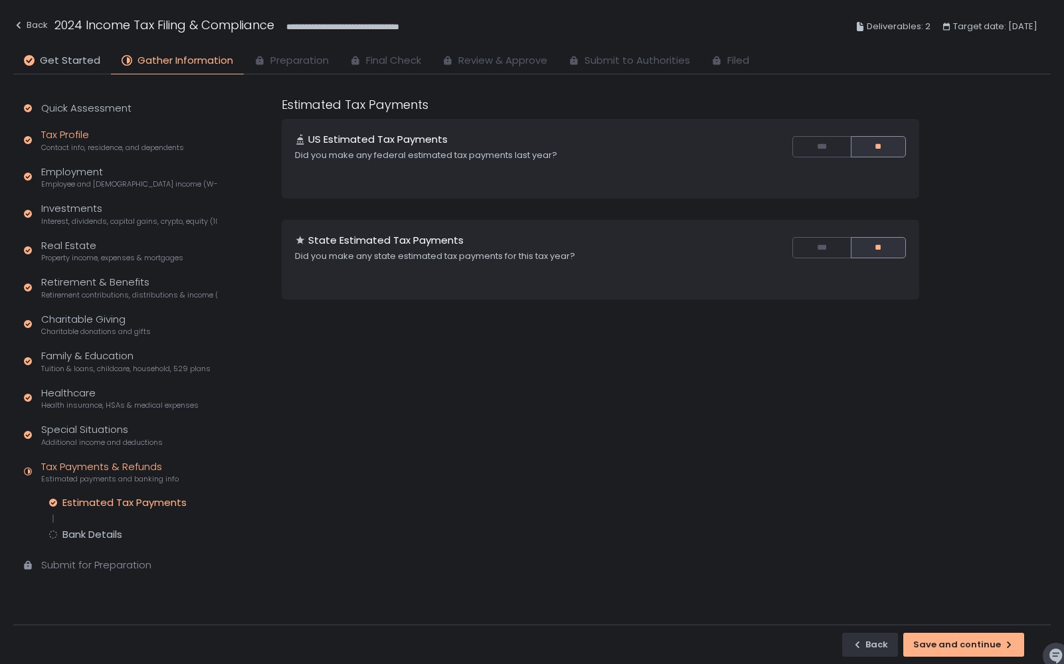
click at [93, 132] on div "Tax Profile Contact info, residence, and dependents" at bounding box center [112, 140] width 143 height 25
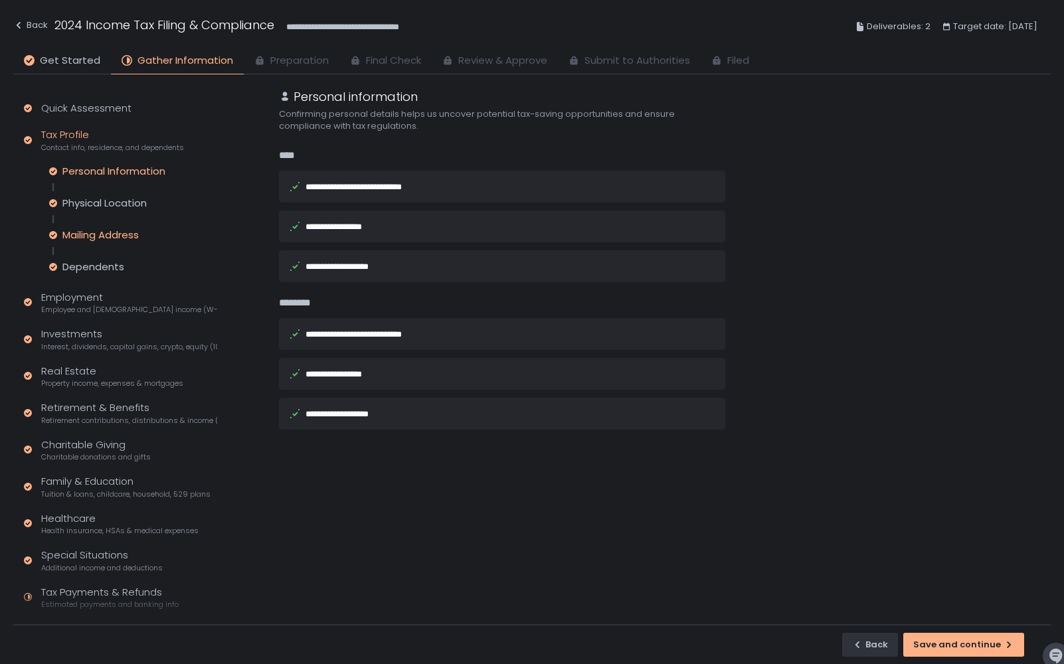
click at [128, 233] on div "Mailing Address" at bounding box center [100, 235] width 76 height 13
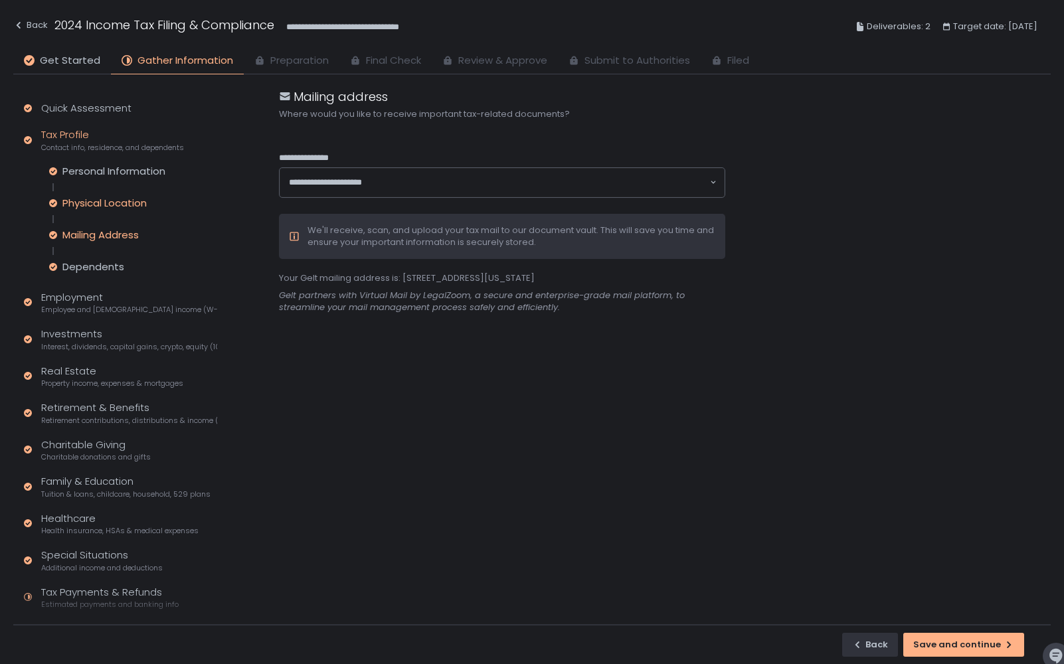
click at [125, 204] on div "Physical Location" at bounding box center [104, 203] width 84 height 13
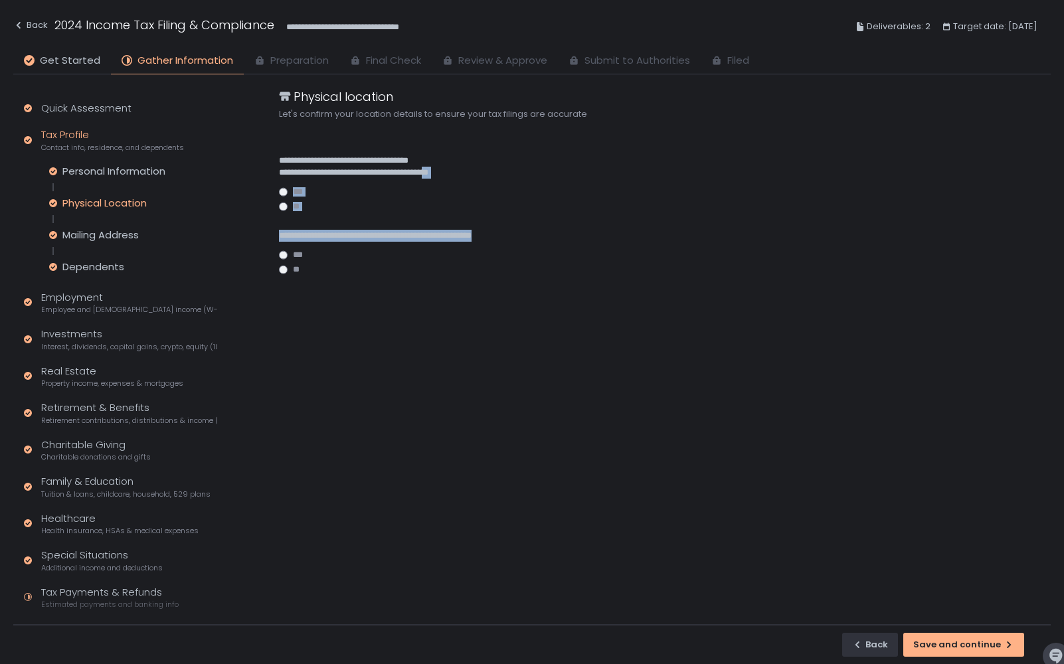
drag, startPoint x: 290, startPoint y: 248, endPoint x: 474, endPoint y: 179, distance: 197.2
click at [472, 178] on div "**********" at bounding box center [502, 205] width 446 height 139
click at [485, 345] on div "**********" at bounding box center [665, 356] width 772 height 537
click at [290, 209] on label "**" at bounding box center [502, 206] width 446 height 9
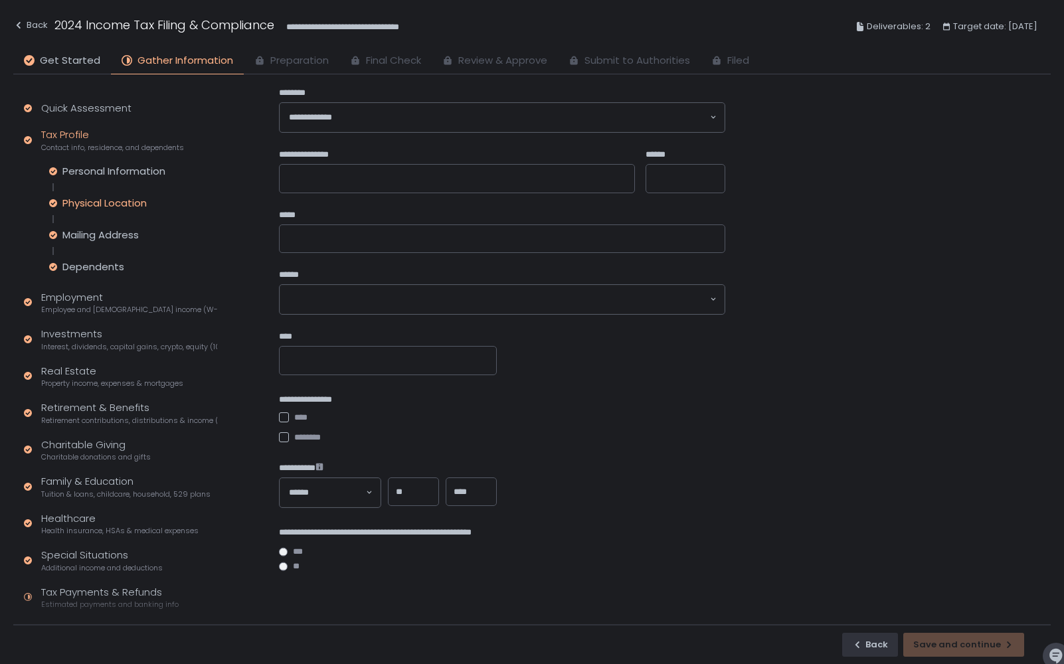
scroll to position [135, 0]
click at [413, 490] on input "**" at bounding box center [413, 494] width 35 height 13
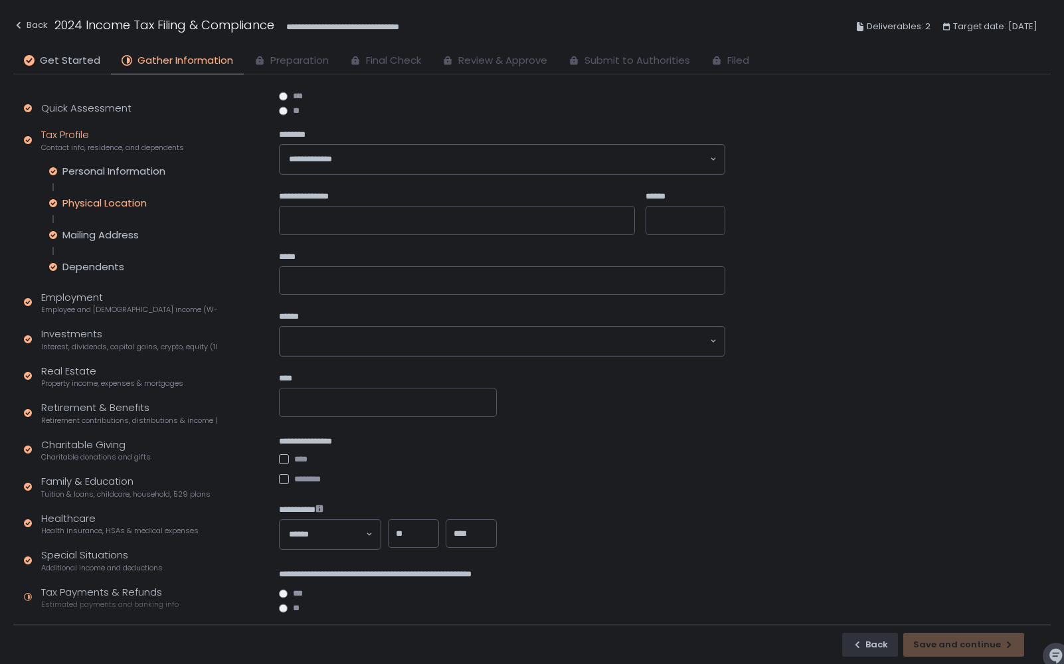
scroll to position [86, 0]
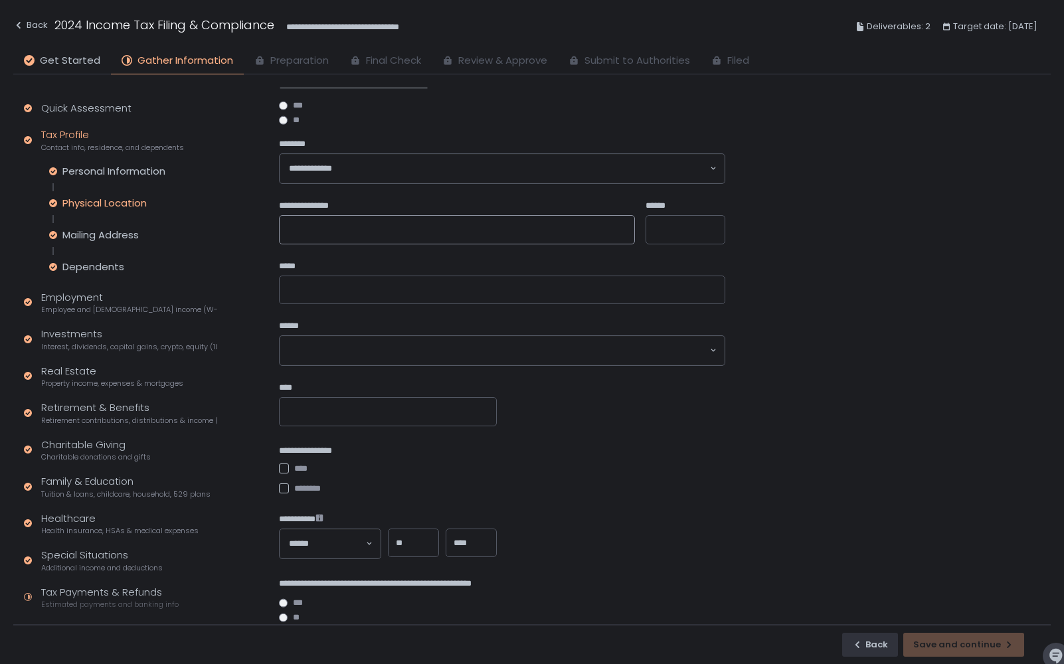
click at [401, 228] on input "**********" at bounding box center [457, 229] width 356 height 29
type input "*"
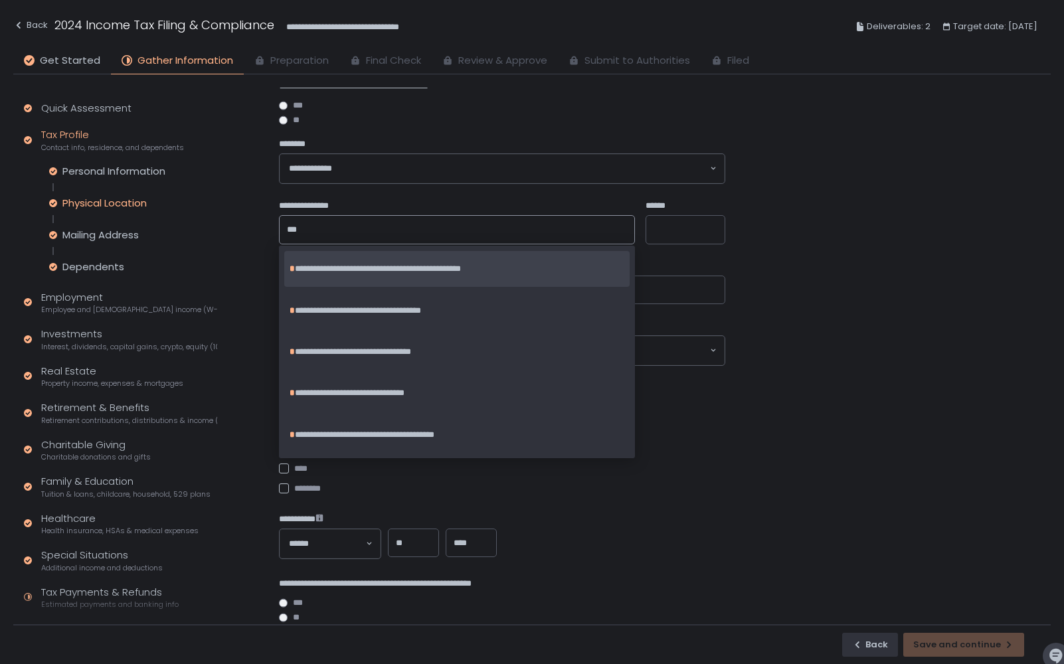
type input "*"
click at [419, 261] on div "**********" at bounding box center [456, 269] width 345 height 36
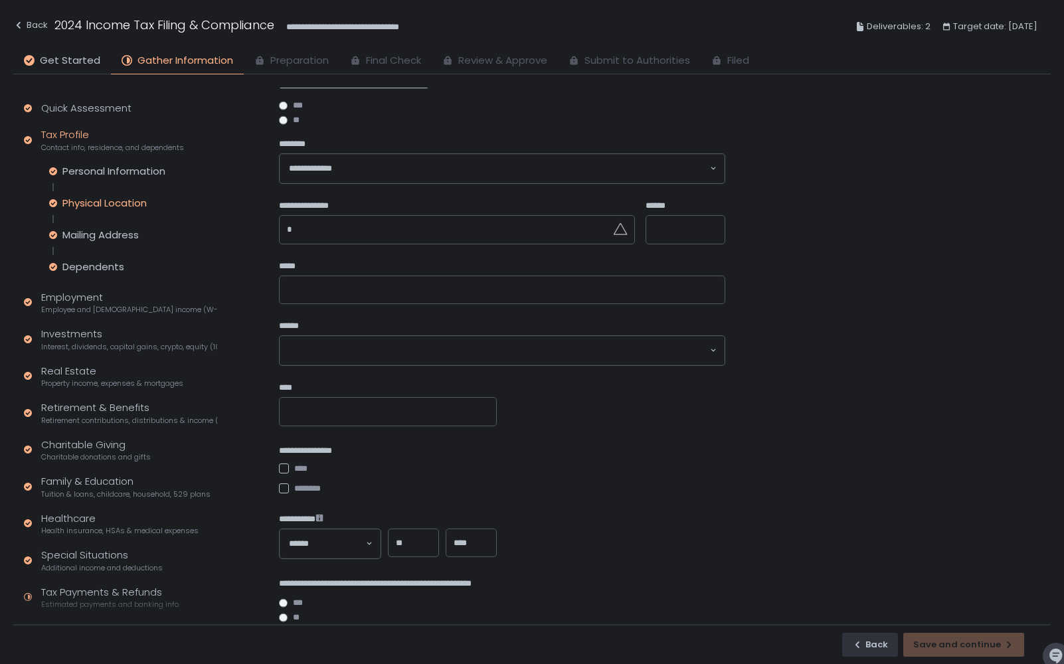
type input "**********"
type input "*****"
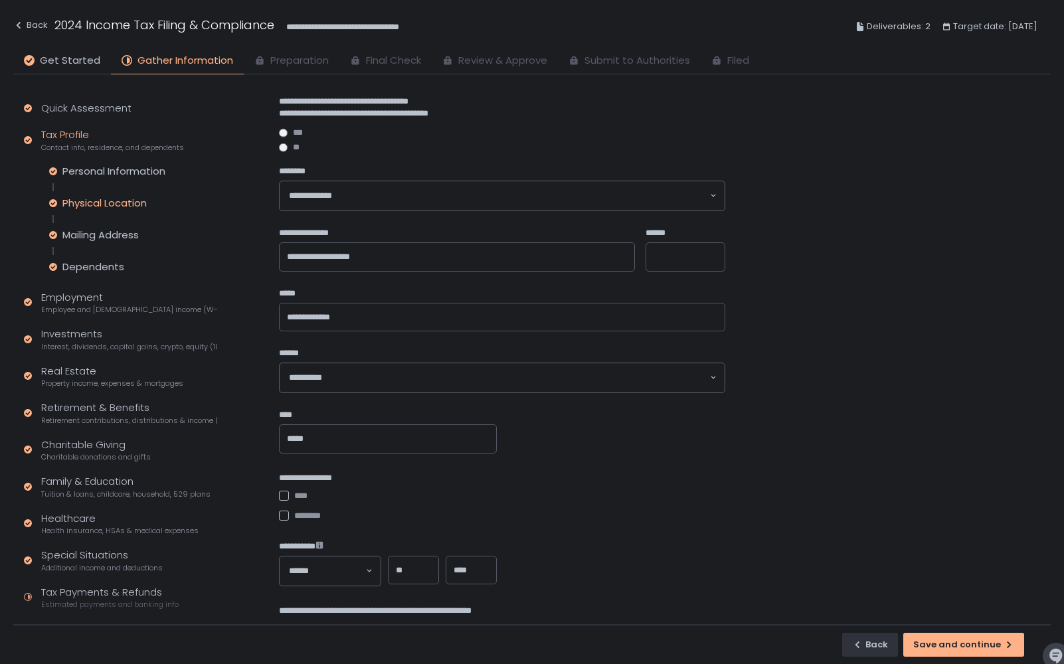
scroll to position [55, 0]
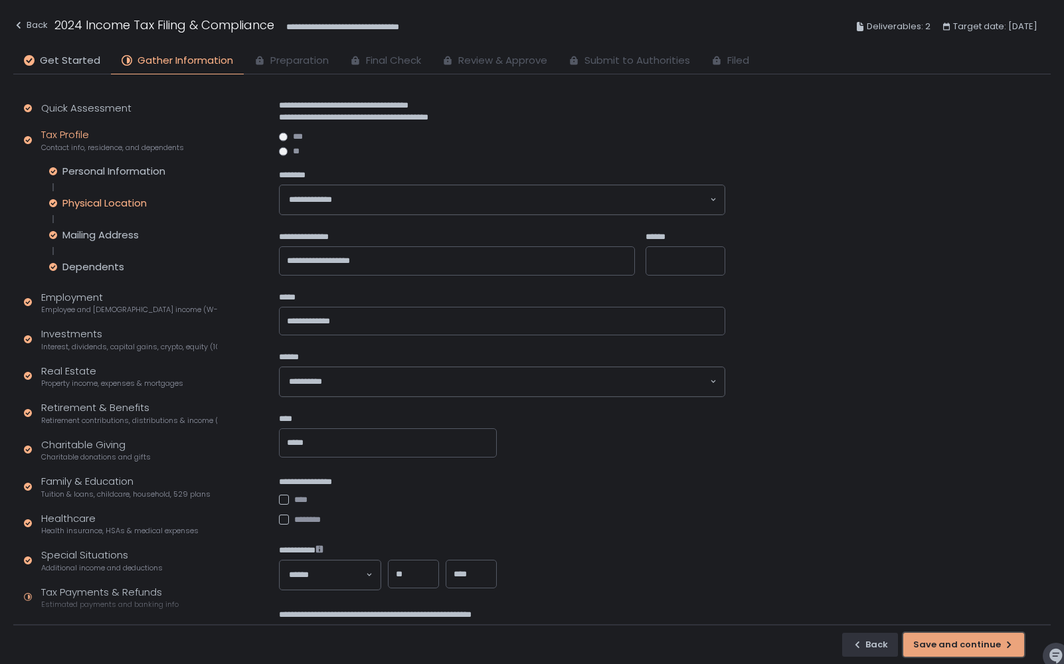
click at [937, 641] on div "Save and continue" at bounding box center [964, 645] width 101 height 12
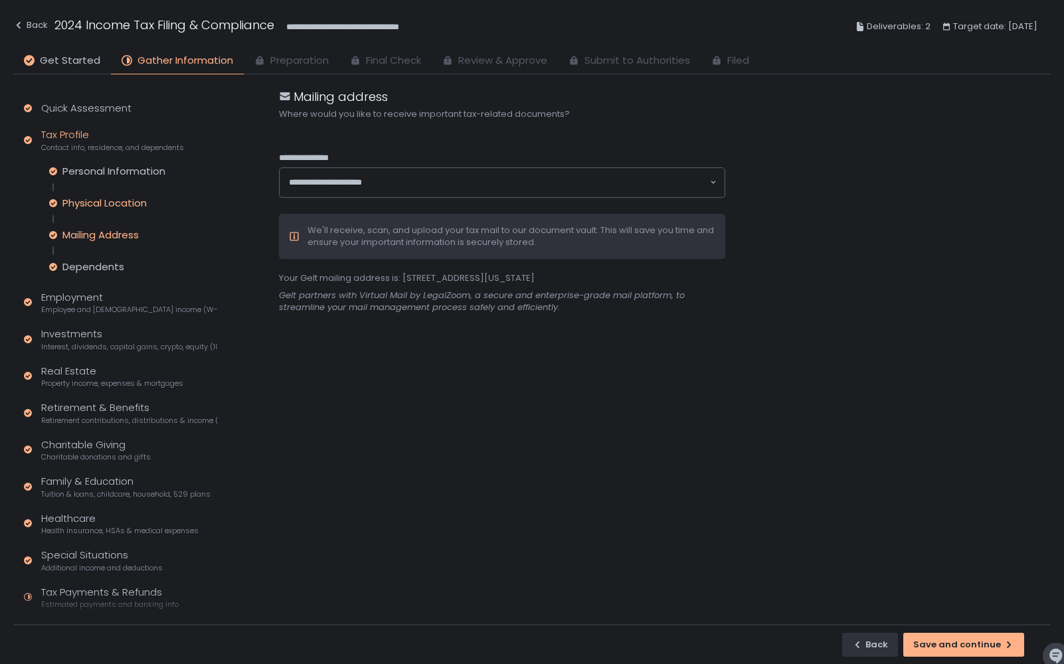
click at [107, 203] on div "Physical Location" at bounding box center [104, 203] width 84 height 13
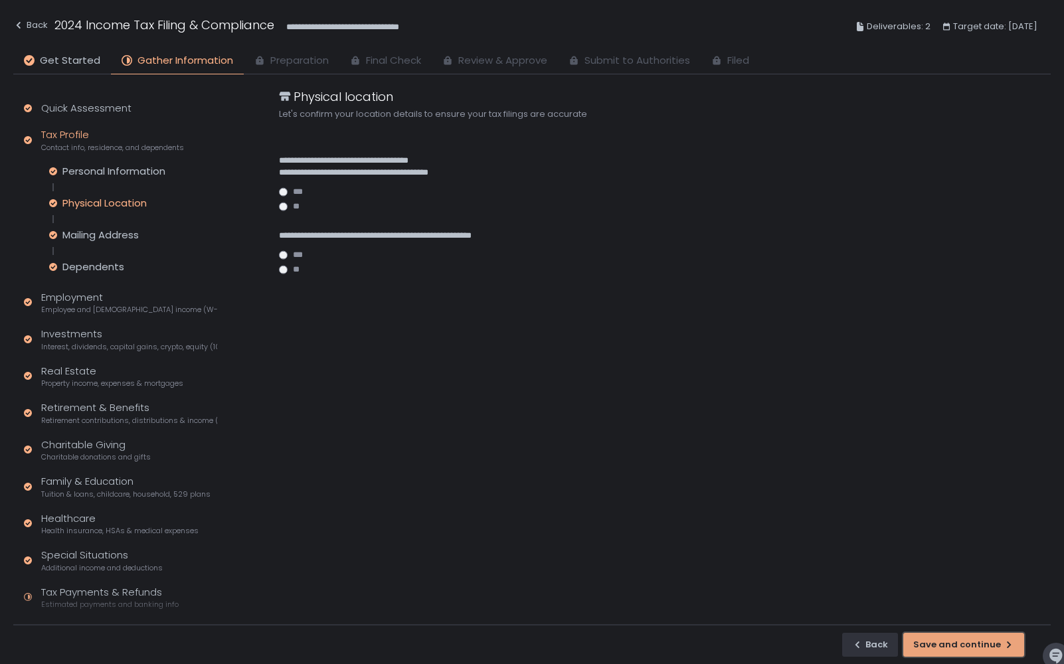
click at [999, 644] on div "Save and continue" at bounding box center [964, 645] width 101 height 12
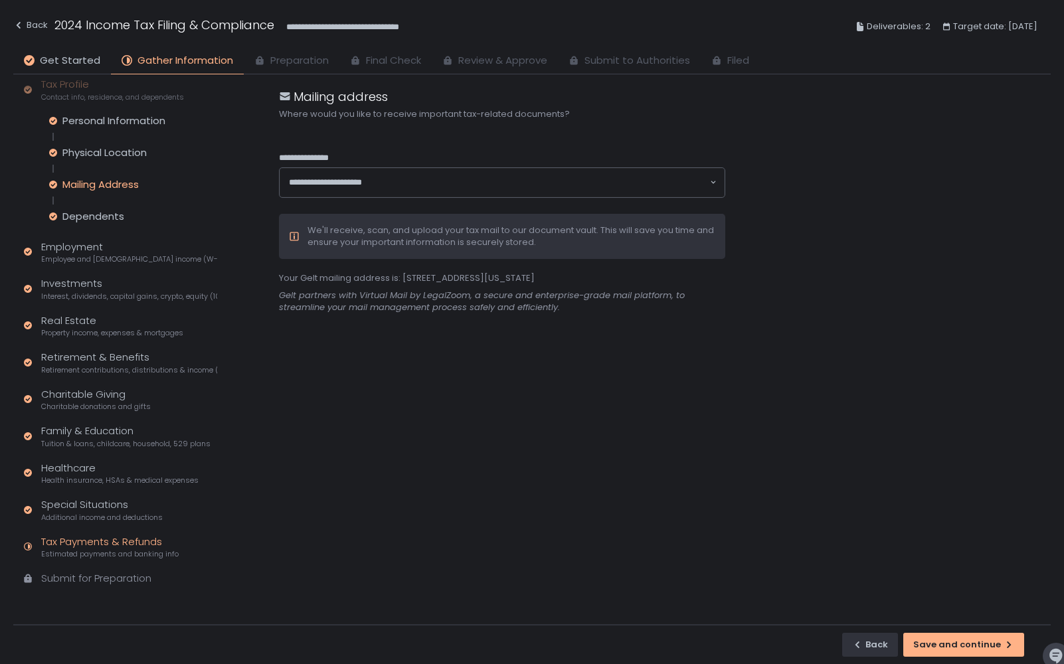
click at [127, 538] on div "Tax Payments & Refunds Estimated payments and banking info" at bounding box center [110, 547] width 138 height 25
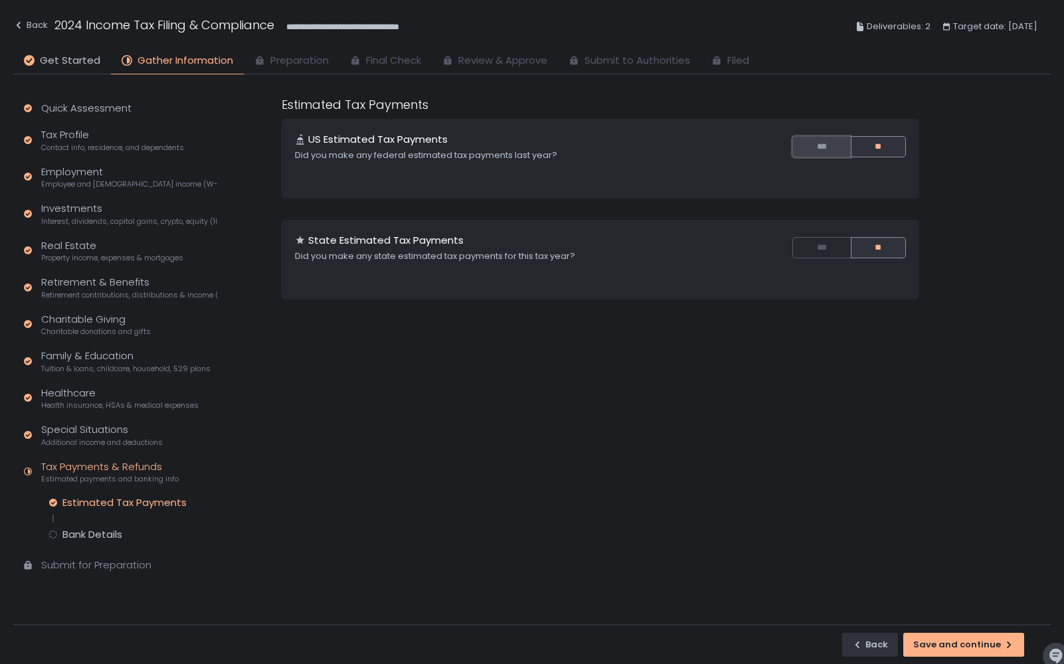
click at [829, 148] on button "***" at bounding box center [822, 146] width 58 height 21
click at [878, 152] on button "**" at bounding box center [878, 146] width 55 height 21
click at [825, 244] on button "***" at bounding box center [822, 247] width 58 height 21
click at [890, 248] on button "**" at bounding box center [878, 247] width 55 height 21
click at [941, 648] on div "Save and continue" at bounding box center [964, 645] width 101 height 12
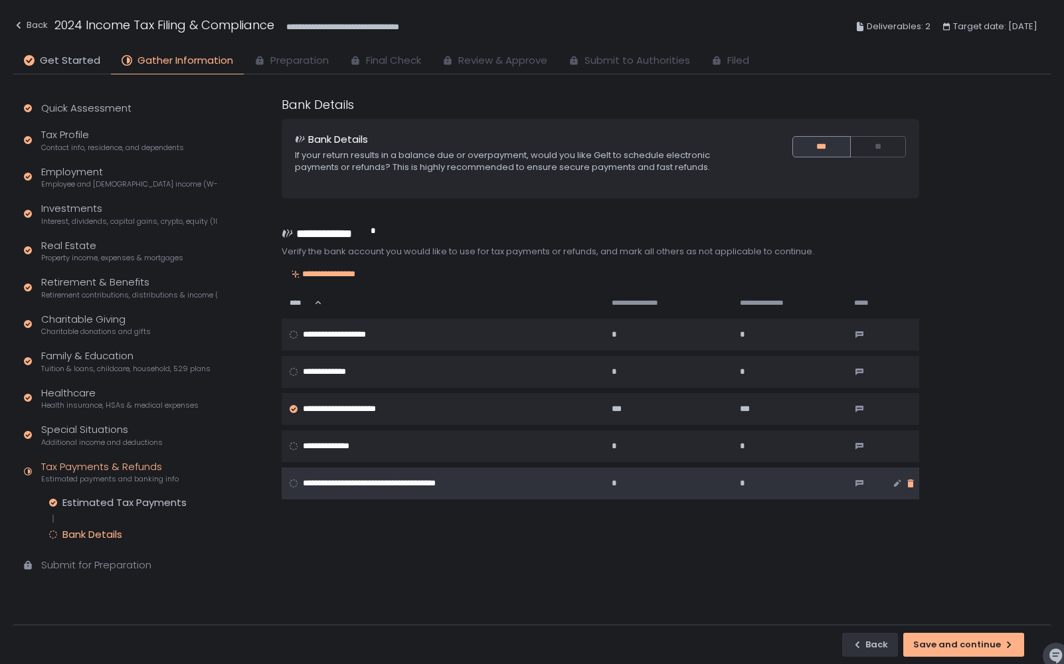
click at [908, 484] on icon "button" at bounding box center [911, 484] width 6 height 8
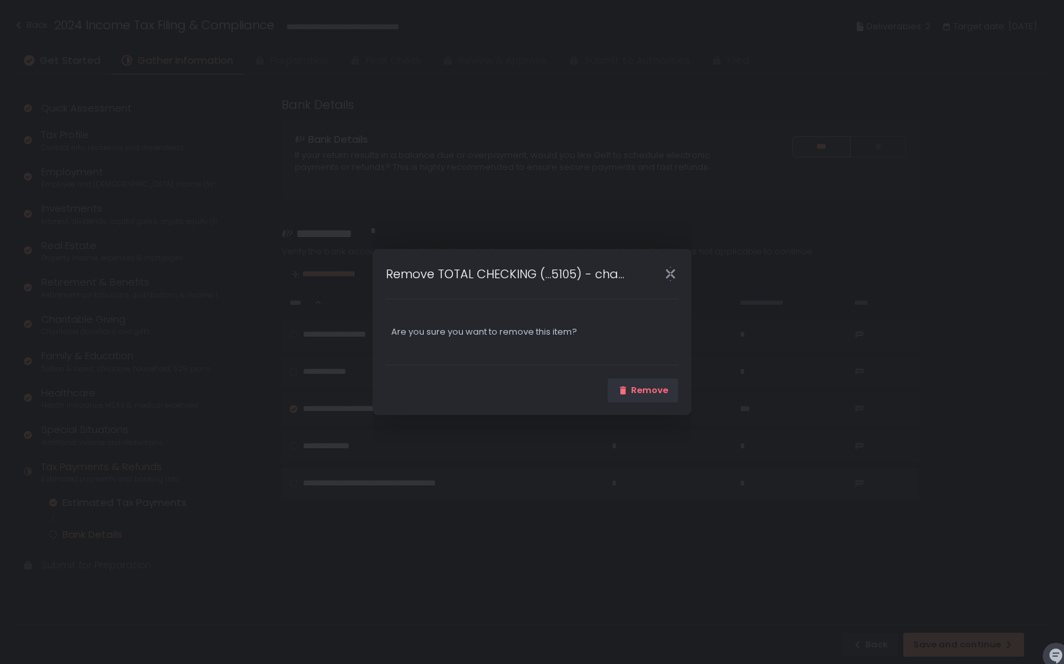
click at [653, 403] on div "Remove" at bounding box center [532, 390] width 319 height 50
click at [655, 387] on div "Remove" at bounding box center [643, 391] width 50 height 12
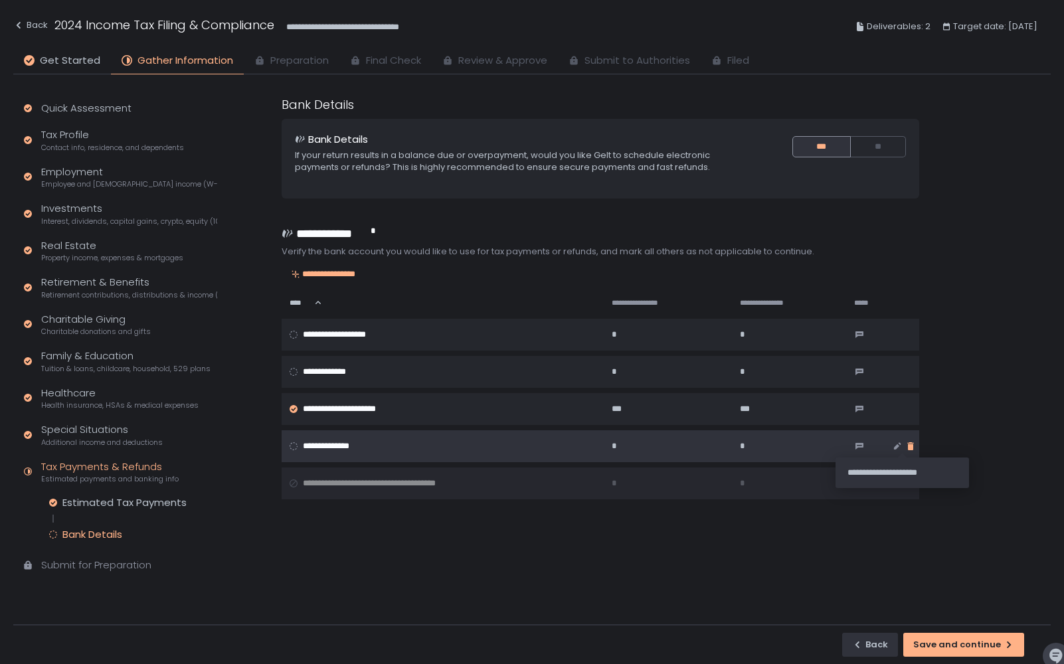
click at [906, 448] on icon "button" at bounding box center [911, 446] width 11 height 11
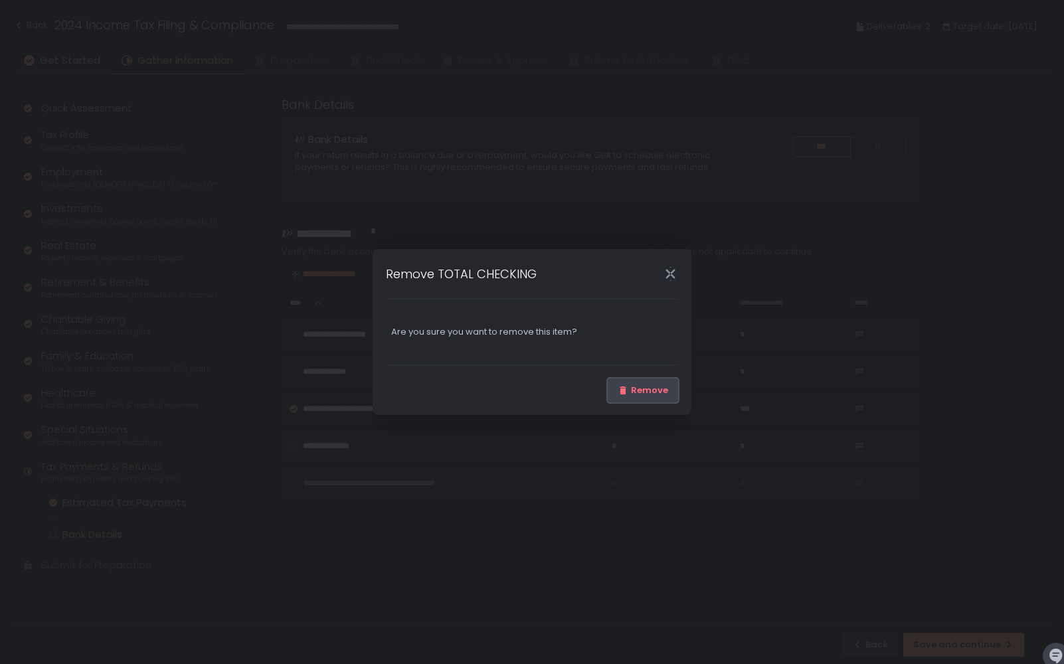
click at [654, 397] on button "Remove" at bounding box center [643, 391] width 70 height 24
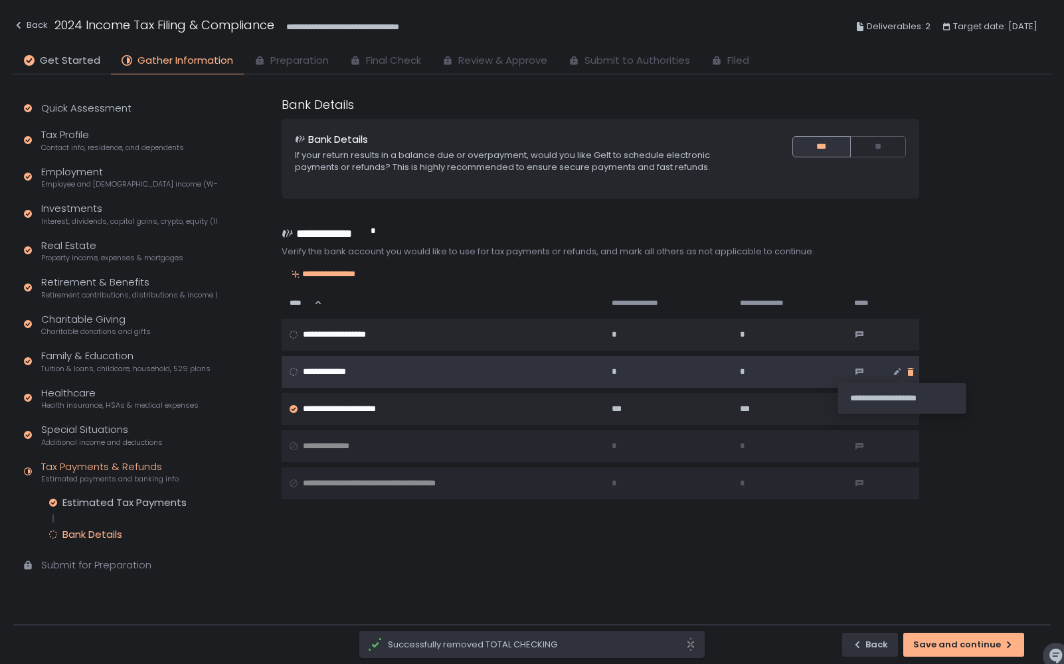
click at [908, 368] on icon "button" at bounding box center [911, 372] width 6 height 8
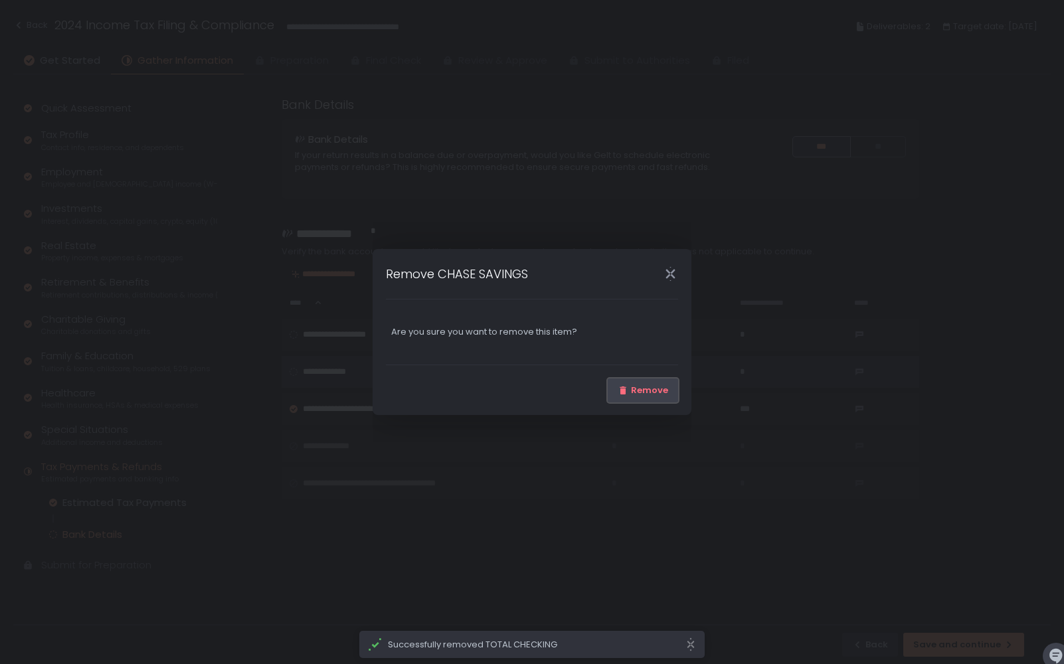
click at [664, 393] on div "Remove" at bounding box center [643, 391] width 50 height 12
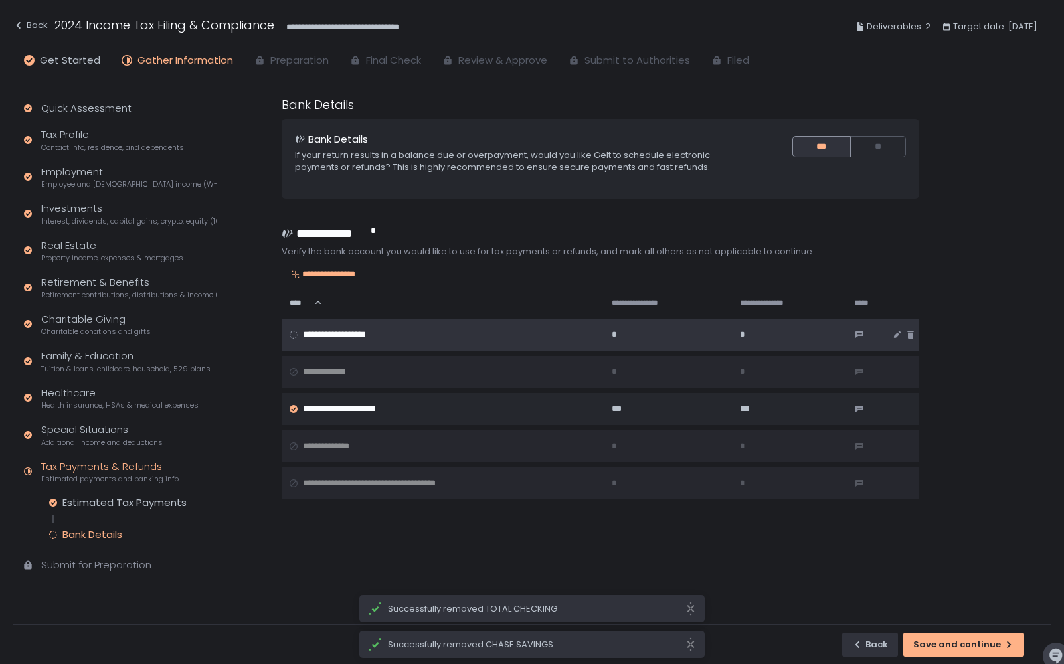
click at [908, 332] on div at bounding box center [911, 335] width 16 height 11
click at [908, 335] on icon "button" at bounding box center [911, 335] width 6 height 8
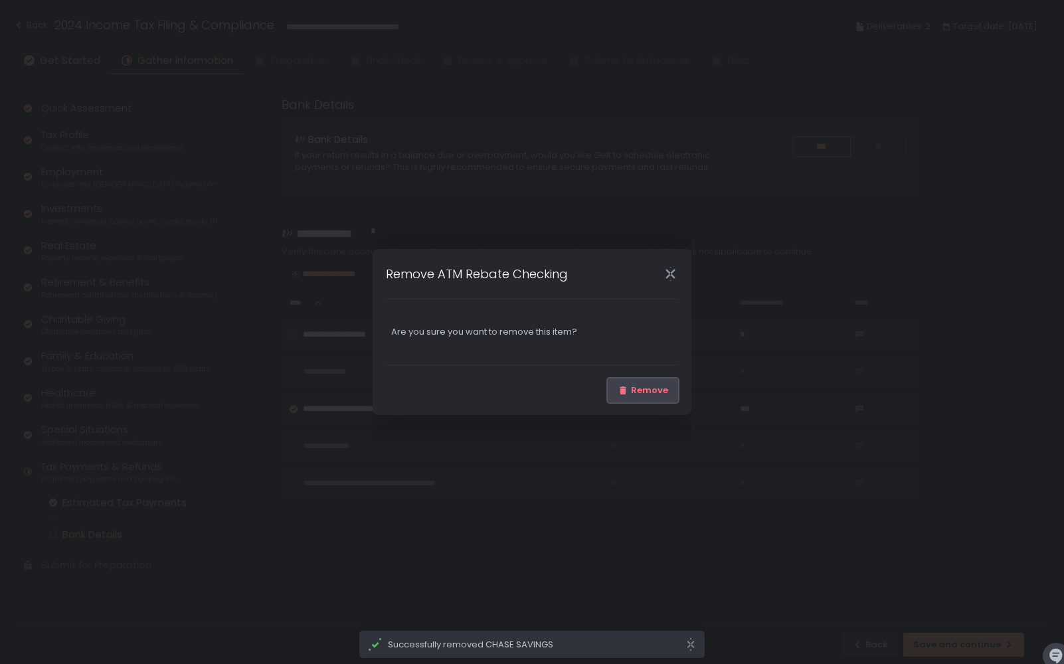
click at [642, 387] on div "Remove" at bounding box center [643, 391] width 50 height 12
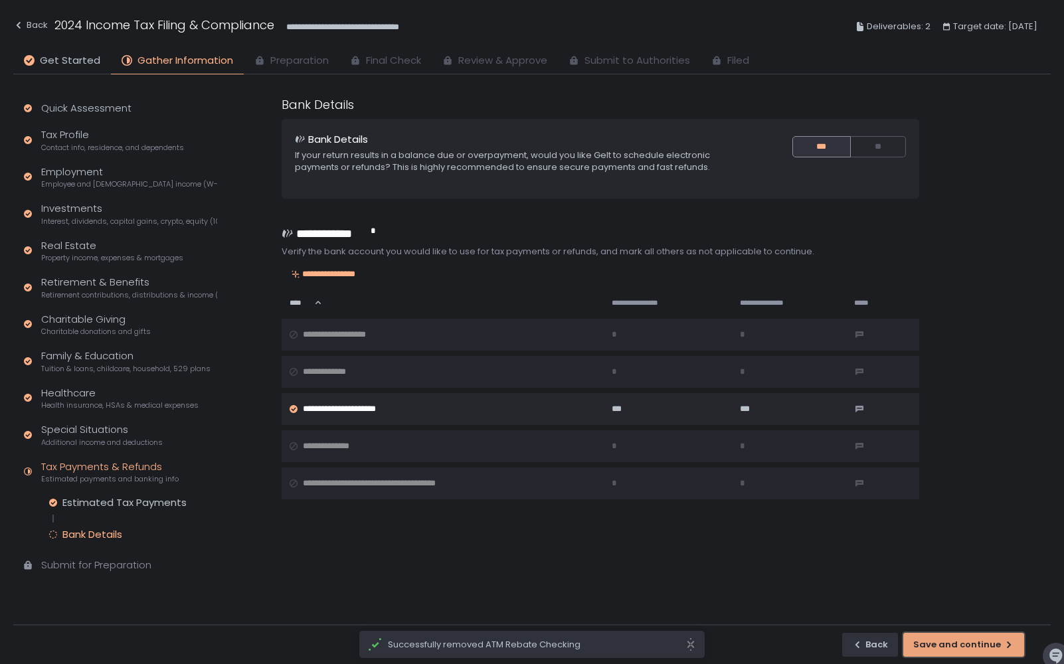
click at [941, 634] on button "Save and continue" at bounding box center [964, 645] width 121 height 24
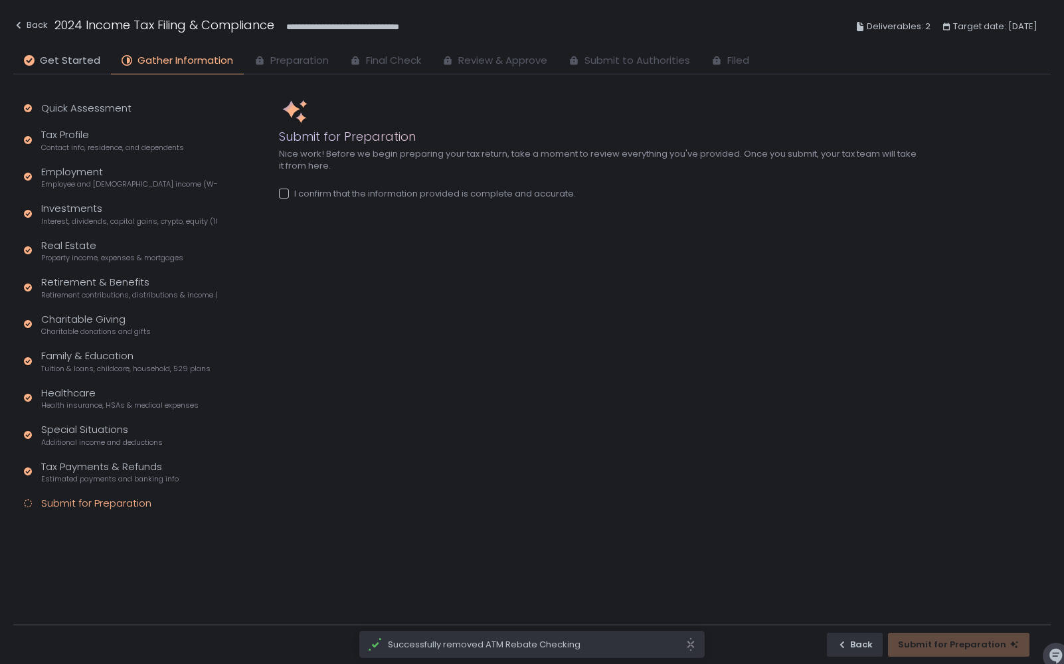
click at [543, 197] on div "I confirm that the information provided is complete and accurate." at bounding box center [427, 194] width 297 height 12
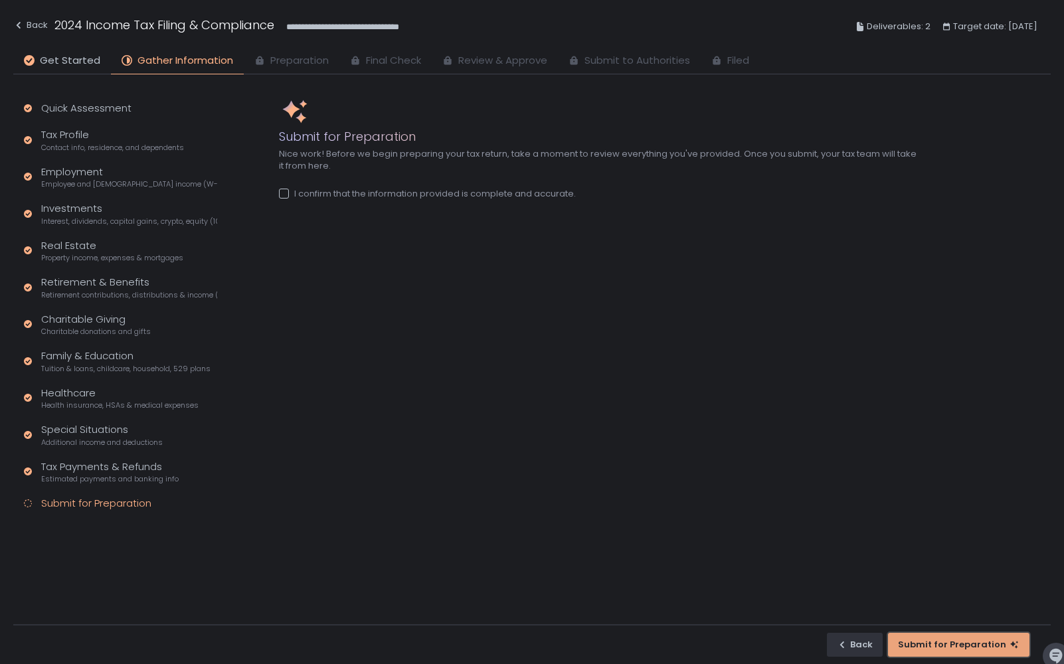
click at [975, 641] on div "Submit for Preparation" at bounding box center [959, 645] width 122 height 12
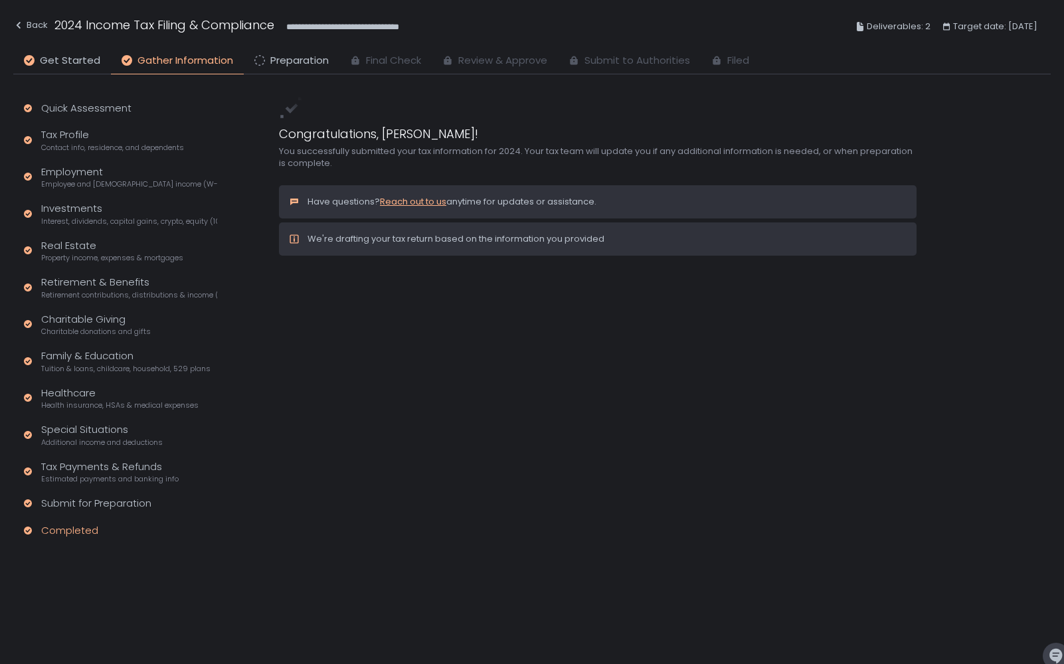
click at [201, 60] on span "Gather Information" at bounding box center [186, 60] width 96 height 15
click at [270, 60] on span "Preparation" at bounding box center [299, 60] width 58 height 15
